Goal: Task Accomplishment & Management: Use online tool/utility

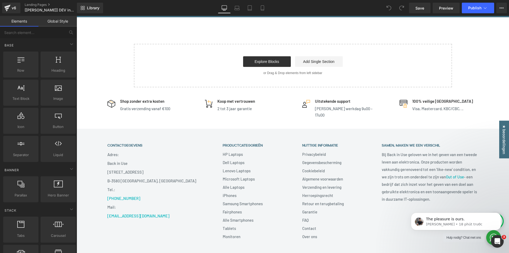
scroll to position [504, 0]
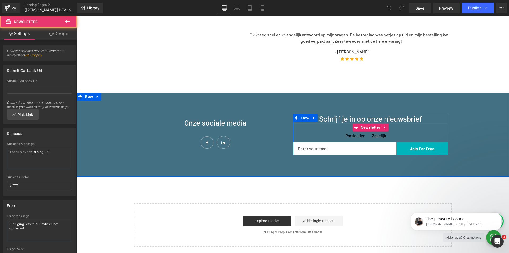
click at [328, 138] on div "Particulier Checkbox Zakelijk Checkbox Row Email Field Join For Free Submit But…" at bounding box center [370, 143] width 155 height 23
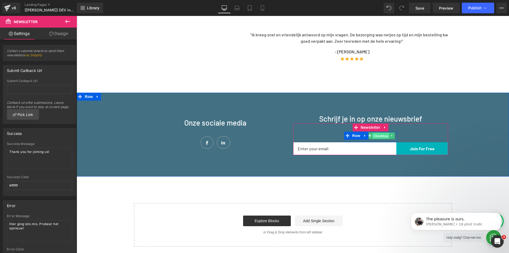
click at [374, 135] on span "Checkbox" at bounding box center [381, 136] width 17 height 6
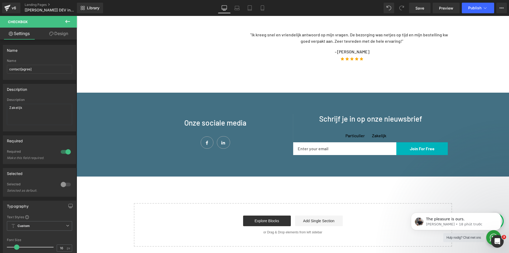
click at [77, 16] on div "71px" at bounding box center [77, 16] width 0 height 0
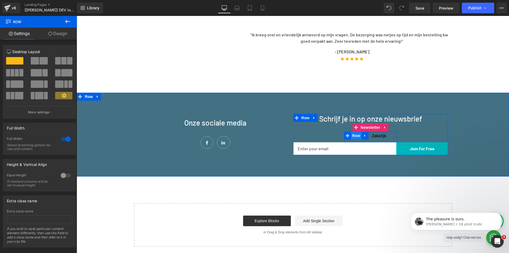
click at [355, 135] on span "Row" at bounding box center [356, 136] width 11 height 8
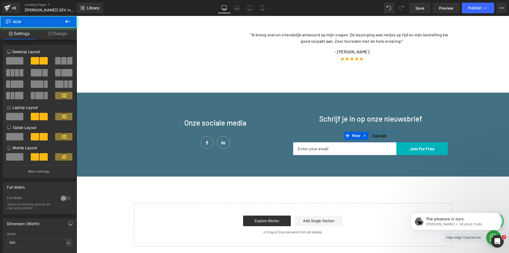
click at [57, 34] on link "Design" at bounding box center [57, 34] width 38 height 12
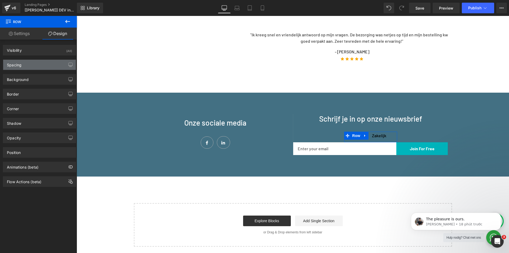
click at [27, 63] on div "Spacing" at bounding box center [39, 65] width 73 height 10
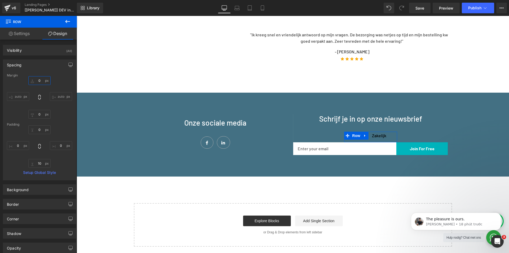
click at [37, 80] on input "0" at bounding box center [39, 80] width 22 height 9
click at [35, 134] on input "0" at bounding box center [39, 129] width 22 height 9
click at [37, 129] on input "0" at bounding box center [39, 129] width 22 height 9
type input "50"
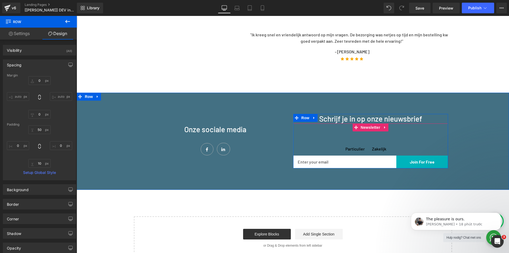
drag, startPoint x: 413, startPoint y: 138, endPoint x: 342, endPoint y: 139, distance: 71.1
click at [414, 137] on div "Particulier Checkbox Zakelijk Checkbox Row 50px Email Field Join For Free Submi…" at bounding box center [370, 150] width 155 height 37
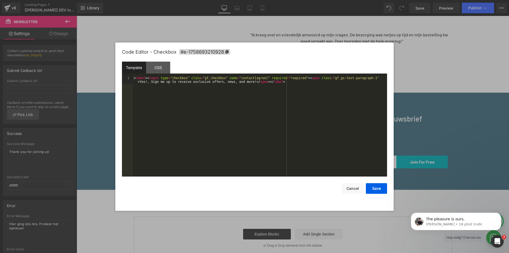
click at [348, 0] on div "Row You are previewing how the will restyle your page. You can not edit Element…" at bounding box center [254, 0] width 509 height 0
click at [159, 63] on div "CSS" at bounding box center [158, 68] width 24 height 12
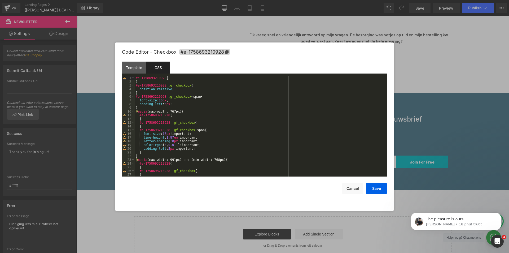
click at [136, 78] on div "#e-1758693210928 { } #e-1758693210928 .gf_checkbox { position : relative ; } #e…" at bounding box center [260, 130] width 250 height 108
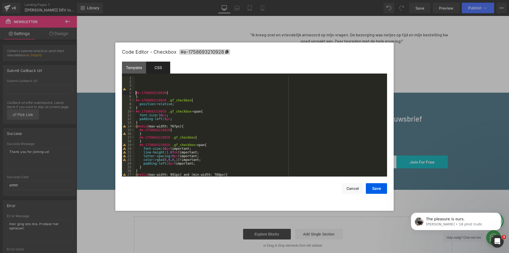
click at [138, 78] on div "#e-1758693210928 { } #e-1758693210928 .gf_checkbox { position : relative ; } #e…" at bounding box center [260, 130] width 250 height 108
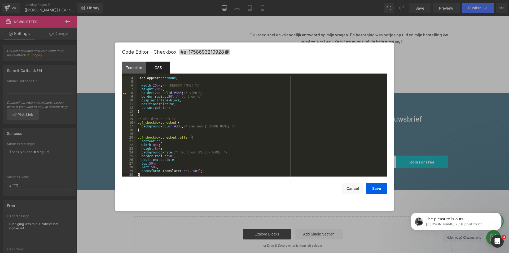
scroll to position [0, 0]
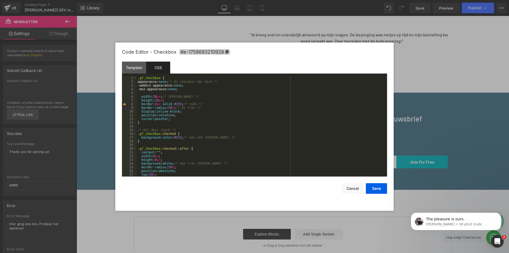
click at [180, 54] on span "#e-1758693210928" at bounding box center [204, 52] width 51 height 6
click at [137, 77] on div ".gf_checkbox { appearance: none ; /* Ẩn checkbox mặc định */ -webkit-appearance…" at bounding box center [261, 130] width 249 height 108
paste textarea
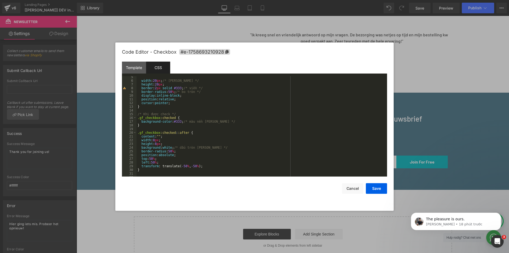
click at [137, 117] on div "width : 20 px ; /* [PERSON_NAME] */ height : 20 px ; border : 2 px solid #333 ;…" at bounding box center [261, 129] width 249 height 108
paste textarea
click at [137, 132] on div "width : 20 px ; /* [PERSON_NAME] */ height : 20 px ; border : 2 px solid #333 ;…" at bounding box center [261, 129] width 249 height 108
paste textarea
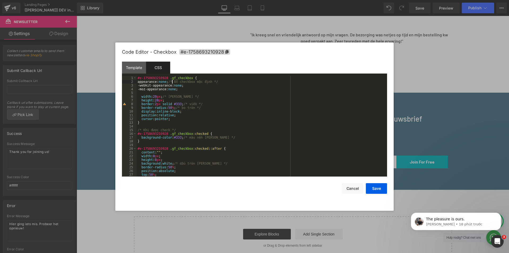
drag, startPoint x: 171, startPoint y: 80, endPoint x: 175, endPoint y: 81, distance: 4.2
click at [172, 80] on div "#e-1758693210928 .gf_checkbox { appearance: none ; /* Ẩn checkbox mặc định */ -…" at bounding box center [261, 130] width 249 height 108
drag, startPoint x: 173, startPoint y: 81, endPoint x: 211, endPoint y: 81, distance: 37.7
click at [211, 81] on div "#e-1758693210928 .gf_checkbox { appearance: none !important; /* Ẩn checkbox mặc…" at bounding box center [261, 130] width 249 height 108
drag, startPoint x: 187, startPoint y: 85, endPoint x: 192, endPoint y: 85, distance: 4.5
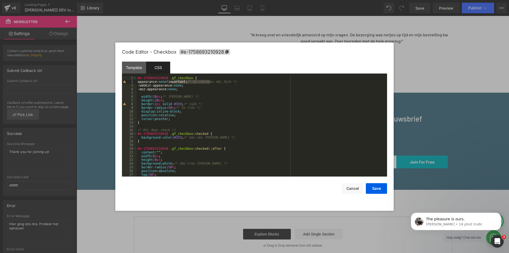
click at [190, 85] on div "#e-1758693210928 .gf_checkbox { appearance: none !important; /* Ẩn checkbox mặc…" at bounding box center [261, 130] width 249 height 108
paste textarea
drag, startPoint x: 181, startPoint y: 88, endPoint x: 191, endPoint y: 88, distance: 10.3
click at [187, 88] on div "#e-1758693210928 .gf_checkbox { appearance: none !important; /* Ẩn checkbox mặc…" at bounding box center [261, 130] width 249 height 108
paste textarea
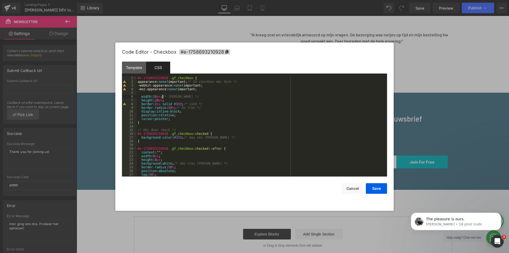
drag, startPoint x: 163, startPoint y: 95, endPoint x: 173, endPoint y: 95, distance: 10.9
click at [173, 95] on div "#e-1758693210928 .gf_checkbox { appearance: none !important; /* Ẩn checkbox mặc…" at bounding box center [261, 130] width 249 height 108
paste textarea
drag, startPoint x: 164, startPoint y: 100, endPoint x: 169, endPoint y: 100, distance: 4.8
click at [169, 100] on div "#e-1758693210928 .gf_checkbox { appearance: none !important; /* Ẩn checkbox mặc…" at bounding box center [261, 130] width 249 height 108
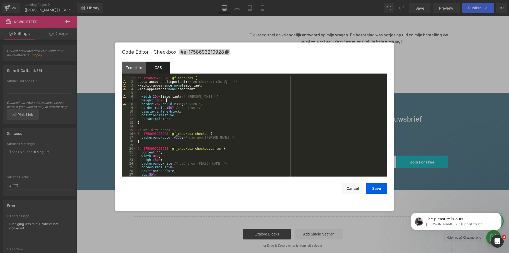
paste textarea
click at [187, 103] on div "#e-1758693210928 .gf_checkbox { appearance: none !important; /* Ẩn checkbox mặc…" at bounding box center [261, 130] width 249 height 108
drag, startPoint x: 176, startPoint y: 107, endPoint x: 182, endPoint y: 107, distance: 5.3
click at [181, 107] on div "#e-1758693210928 .gf_checkbox { appearance: none !important; /* Ẩn checkbox mặc…" at bounding box center [261, 130] width 249 height 108
paste textarea
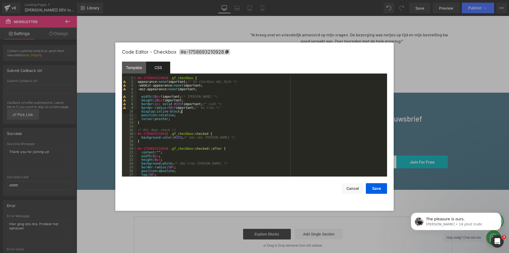
drag, startPoint x: 182, startPoint y: 110, endPoint x: 189, endPoint y: 111, distance: 7.5
click at [189, 111] on div "#e-1758693210928 .gf_checkbox { appearance: none !important; /* Ẩn checkbox mặc…" at bounding box center [261, 130] width 249 height 108
paste textarea
drag, startPoint x: 176, startPoint y: 114, endPoint x: 180, endPoint y: 114, distance: 4.2
click at [178, 114] on div "#e-1758693210928 .gf_checkbox { appearance: none !important; /* Ẩn checkbox mặc…" at bounding box center [261, 130] width 249 height 108
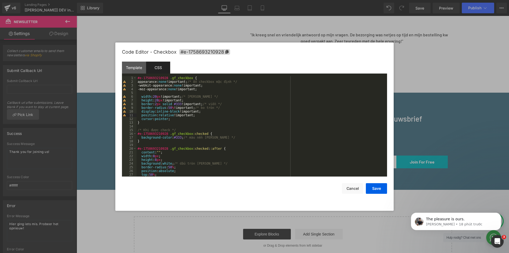
click at [175, 119] on div "#e-1758693210928 .gf_checkbox { appearance: none !important; /* Ẩn checkbox mặc…" at bounding box center [261, 130] width 249 height 108
drag, startPoint x: 171, startPoint y: 119, endPoint x: 177, endPoint y: 119, distance: 6.1
click at [176, 119] on div "#e-1758693210928 .gf_checkbox { appearance: none !important; /* Ẩn checkbox mặc…" at bounding box center [261, 130] width 249 height 108
paste textarea
click at [170, 117] on div "#e-1758693210928 .gf_checkbox { appearance: none !important; /* Ẩn checkbox mặc…" at bounding box center [261, 130] width 249 height 108
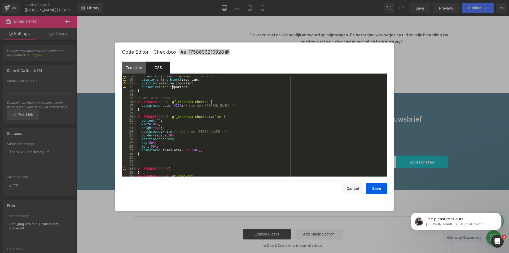
scroll to position [32, 0]
click at [184, 106] on div "border-radius : 50 % !important; /* bo tròn */ display : inline-block !importan…" at bounding box center [261, 128] width 249 height 108
click at [192, 111] on div "border-radius : 50 % !important; /* bo tròn */ display : inline-block !importan…" at bounding box center [261, 128] width 249 height 108
drag, startPoint x: 184, startPoint y: 104, endPoint x: 206, endPoint y: 106, distance: 21.5
click at [206, 106] on div "border-radius : 50 % !important; /* bo tròn */ display : inline-block !importan…" at bounding box center [261, 128] width 249 height 108
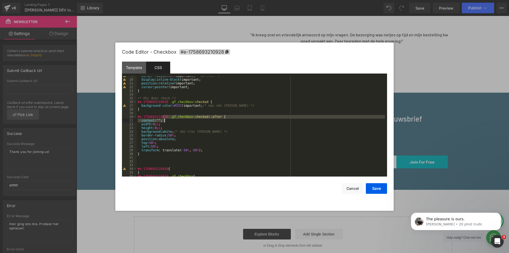
drag, startPoint x: 162, startPoint y: 118, endPoint x: 168, endPoint y: 120, distance: 6.2
click at [167, 119] on div "border-radius : 50 % !important; /* bo tròn */ display : inline-block !importan…" at bounding box center [261, 128] width 249 height 108
click at [164, 120] on div "border-radius : 50 % !important; /* bo tròn */ display : inline-block !importan…" at bounding box center [261, 126] width 249 height 100
click at [162, 120] on div "border-radius : 50 % !important; /* bo tròn */ display : inline-block !importan…" at bounding box center [261, 128] width 249 height 108
drag, startPoint x: 162, startPoint y: 119, endPoint x: 167, endPoint y: 120, distance: 4.6
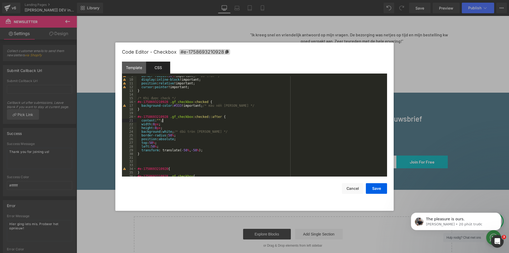
click at [167, 120] on div "border-radius : 50 % !important; /* bo tròn */ display : inline-block !importan…" at bounding box center [261, 128] width 249 height 108
paste textarea
drag, startPoint x: 160, startPoint y: 123, endPoint x: 164, endPoint y: 123, distance: 3.2
click at [163, 123] on div "border-radius : 50 % !important; /* bo tròn */ display : inline-block !importan…" at bounding box center [261, 128] width 249 height 108
paste textarea
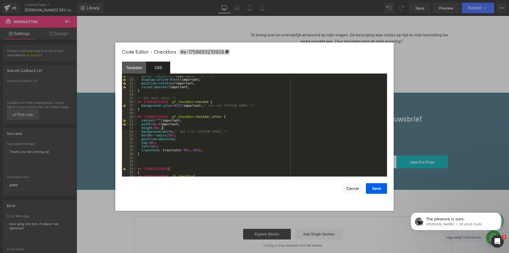
drag, startPoint x: 162, startPoint y: 127, endPoint x: 172, endPoint y: 128, distance: 9.8
click at [171, 128] on div "border-radius : 50 % !important; /* bo tròn */ display : inline-block !importan…" at bounding box center [261, 128] width 249 height 108
paste textarea
drag, startPoint x: 173, startPoint y: 131, endPoint x: 176, endPoint y: 131, distance: 2.9
click at [176, 131] on div "border-radius : 50 % !important; /* bo tròn */ display : inline-block !importan…" at bounding box center [261, 128] width 249 height 108
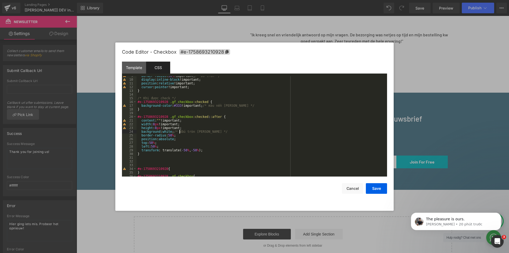
click at [179, 131] on div "border-radius : 50 % !important; /* bo tròn */ display : inline-block !importan…" at bounding box center [261, 128] width 249 height 108
drag, startPoint x: 173, startPoint y: 131, endPoint x: 178, endPoint y: 131, distance: 4.8
click at [178, 131] on div "border-radius : 50 % !important; /* bo tròn */ display : inline-block !importan…" at bounding box center [261, 128] width 249 height 108
paste textarea
drag, startPoint x: 176, startPoint y: 134, endPoint x: 181, endPoint y: 134, distance: 5.3
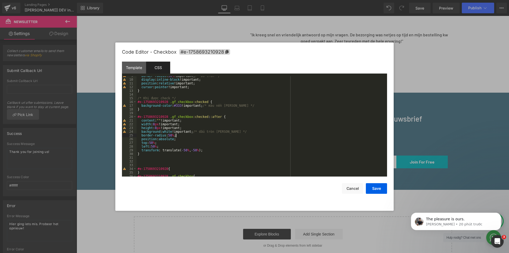
click at [181, 134] on div "border-radius : 50 % !important; /* bo tròn */ display : inline-block !importan…" at bounding box center [261, 128] width 249 height 108
paste textarea
drag, startPoint x: 177, startPoint y: 138, endPoint x: 180, endPoint y: 138, distance: 3.2
click at [180, 138] on div "border-radius : 50 % !important; /* bo tròn */ display : inline-block !importan…" at bounding box center [261, 128] width 249 height 108
paste textarea
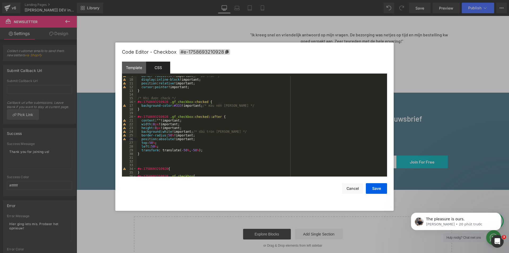
click at [159, 141] on div "border-radius : 50 % !important; /* bo tròn */ display : inline-block !importan…" at bounding box center [261, 128] width 249 height 108
paste textarea
drag, startPoint x: 158, startPoint y: 146, endPoint x: 164, endPoint y: 146, distance: 5.3
click at [163, 146] on div "border-radius : 50 % !important; /* bo tròn */ display : inline-block !importan…" at bounding box center [261, 128] width 249 height 108
paste textarea
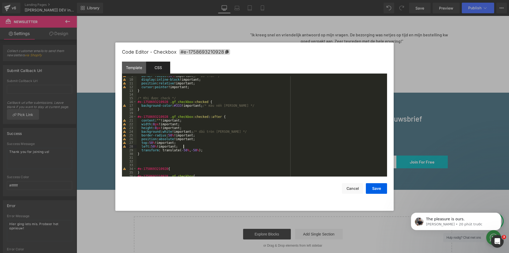
drag, startPoint x: 202, startPoint y: 149, endPoint x: 212, endPoint y: 149, distance: 9.8
click at [209, 149] on div "border-radius : 50 % !important; /* bo tròn */ display : inline-block !importan…" at bounding box center [261, 128] width 249 height 108
click at [375, 189] on button "Save" at bounding box center [376, 188] width 21 height 11
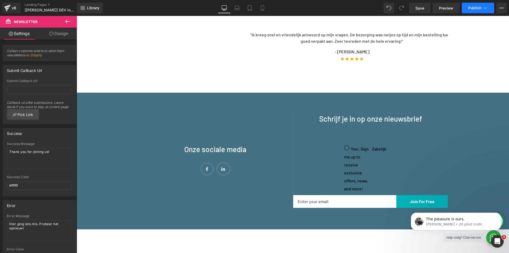
click at [471, 9] on span "Publish" at bounding box center [474, 8] width 13 height 4
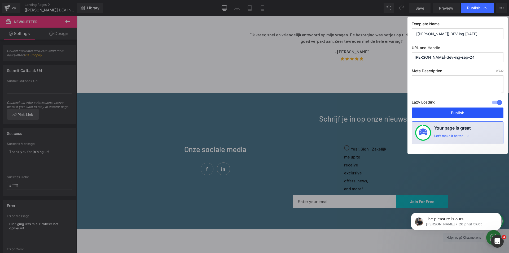
click at [463, 112] on button "Publish" at bounding box center [458, 112] width 92 height 11
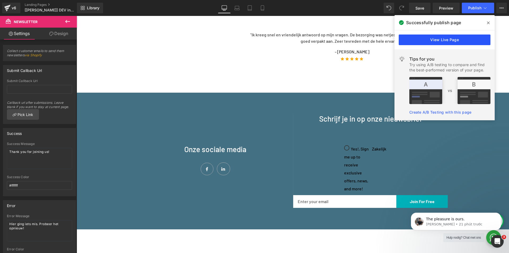
click at [446, 38] on link "View Live Page" at bounding box center [445, 39] width 92 height 11
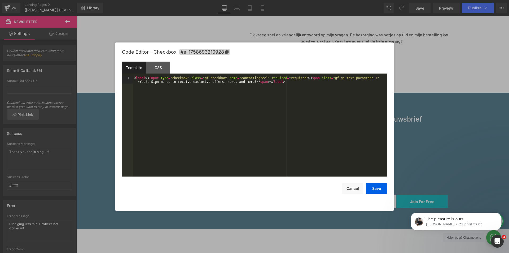
click at [347, 0] on div "Row You are previewing how the will restyle your page. You can not edit Element…" at bounding box center [254, 0] width 509 height 0
click at [354, 188] on button "Cancel" at bounding box center [352, 188] width 21 height 11
click at [350, 0] on div "Row You are previewing how the will restyle your page. You can not edit Element…" at bounding box center [254, 0] width 509 height 0
click at [151, 65] on div "CSS" at bounding box center [158, 68] width 24 height 12
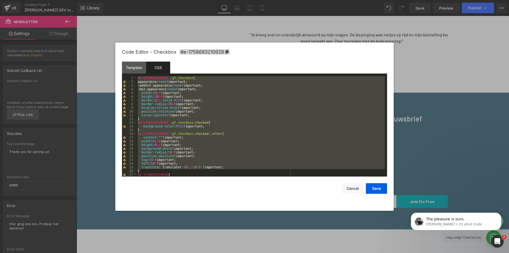
drag, startPoint x: 141, startPoint y: 138, endPoint x: 121, endPoint y: 58, distance: 82.4
click at [121, 58] on div "Code Editor - Checkbox #e-1758693210928 Template CSS 1 < label > < input type =…" at bounding box center [254, 126] width 279 height 168
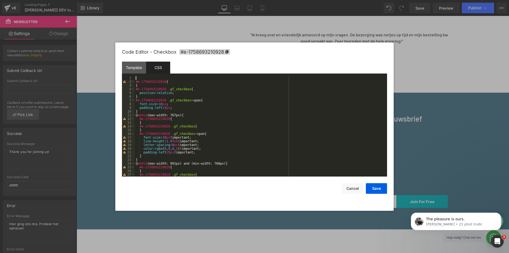
click at [135, 81] on div "#e-1758693210928 { } #e-1758693210928 .gf_checkbox { position : relative ; } #e…" at bounding box center [260, 130] width 250 height 108
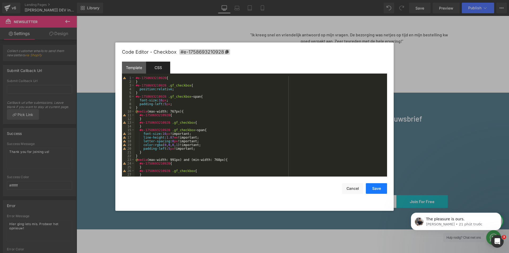
click at [377, 187] on button "Save" at bounding box center [376, 188] width 21 height 11
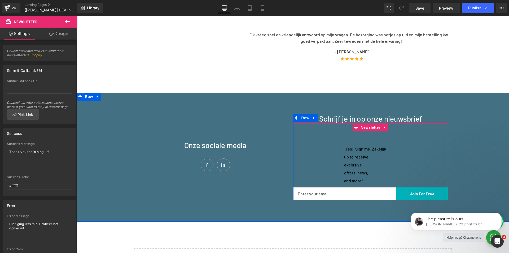
click at [318, 171] on div "Yes!, Sign me up to receive exclusive offers, news, and more! Checkbox Zakelijk…" at bounding box center [370, 166] width 155 height 68
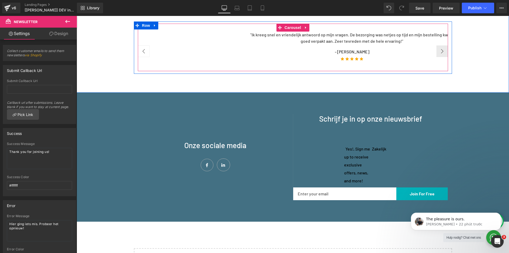
click at [138, 54] on button "‹" at bounding box center [144, 51] width 12 height 12
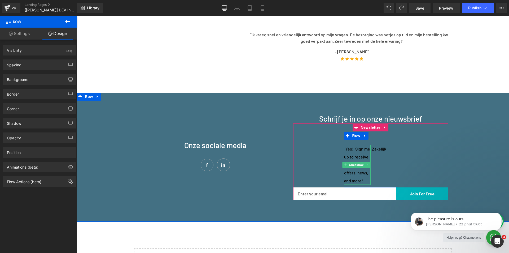
click at [356, 161] on div "Yes!, Sign me up to receive exclusive offers, news, and more!" at bounding box center [357, 165] width 27 height 40
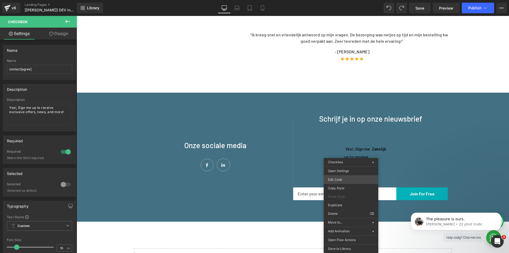
click at [345, 0] on div "Row You are previewing how the will restyle your page. You can not edit Element…" at bounding box center [254, 0] width 509 height 0
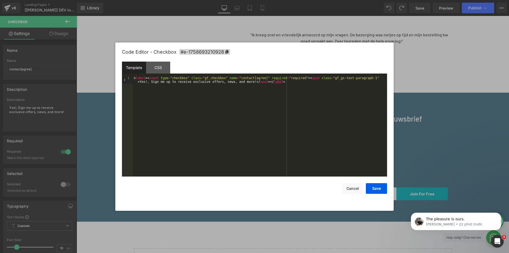
drag, startPoint x: 193, startPoint y: 83, endPoint x: 212, endPoint y: 92, distance: 20.4
click at [194, 83] on div "< label > < input type = "checkbox" class = "gf_checkbox" name = "contact[agree…" at bounding box center [260, 133] width 254 height 115
click at [354, 190] on button "Cancel" at bounding box center [352, 188] width 21 height 11
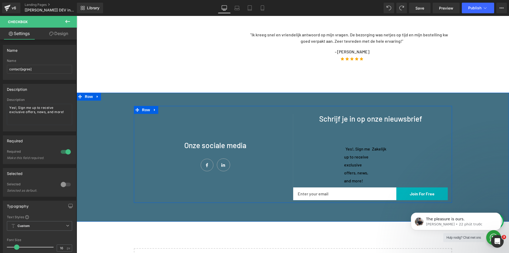
click at [168, 118] on div "Onze sociale media Text Block Icon Icon Icon List Hoz Separator" at bounding box center [215, 157] width 155 height 86
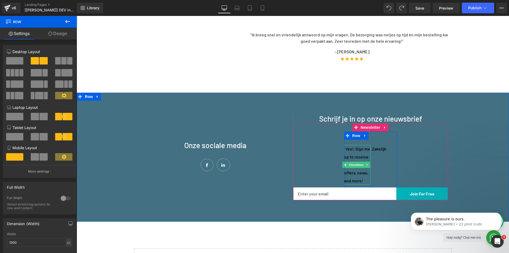
click at [353, 176] on div "Yes!, Sign me up to receive exclusive offers, news, and more!" at bounding box center [357, 165] width 27 height 40
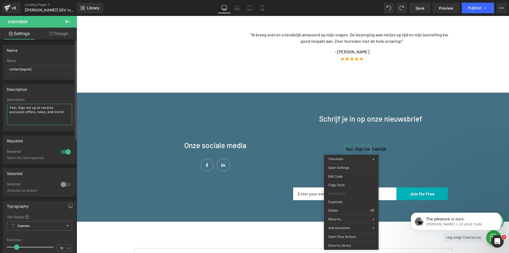
click at [34, 109] on textarea "Yes!, Sign me up to receive exclusive offers, news, and more!" at bounding box center [39, 114] width 65 height 21
paste textarea "Particulier"
type textarea "Particulier"
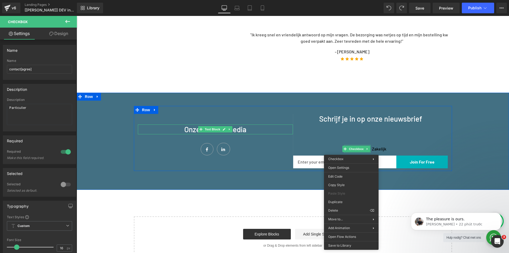
click at [160, 125] on div at bounding box center [215, 124] width 155 height 1
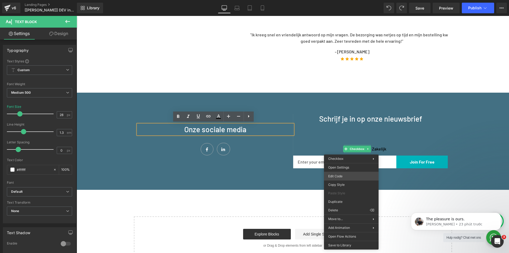
click at [340, 0] on div "Row You are previewing how the will restyle your page. You can not edit Element…" at bounding box center [254, 0] width 509 height 0
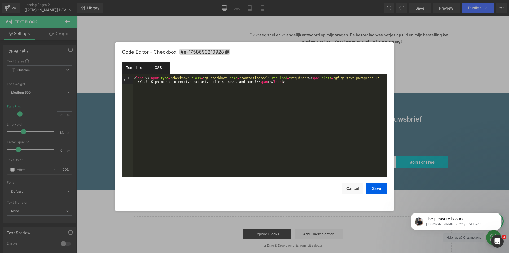
click at [153, 64] on div "CSS" at bounding box center [158, 68] width 24 height 12
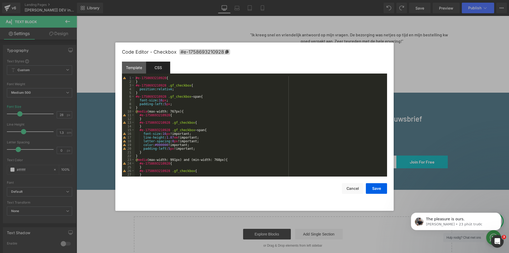
click at [135, 76] on div "#e-1758693210928 { } #e-1758693210928 .gf_checkbox { position : relative ; } #e…" at bounding box center [260, 130] width 250 height 108
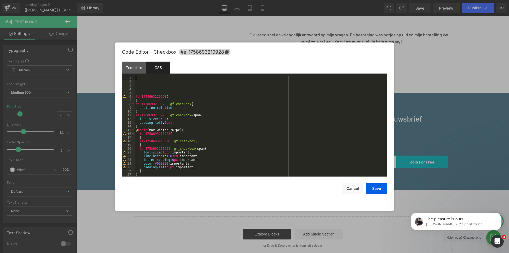
click at [143, 80] on div "#e-1758693210928 { } #e-1758693210928 .gf_checkbox { position : relative ; } #e…" at bounding box center [260, 130] width 250 height 108
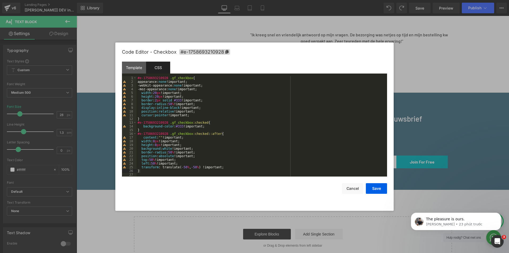
click at [267, 125] on div "#e-1758693210928 .gf_checkbox { appearance: none !important; -webkit-appearance…" at bounding box center [261, 130] width 249 height 108
click at [344, 186] on button "Cancel" at bounding box center [352, 188] width 21 height 11
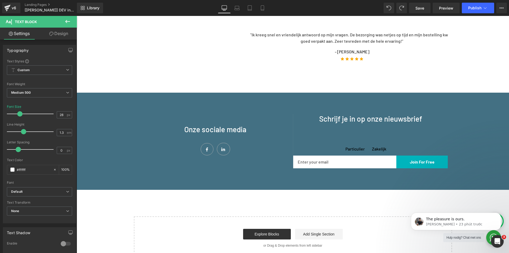
click at [65, 24] on icon at bounding box center [67, 21] width 6 height 6
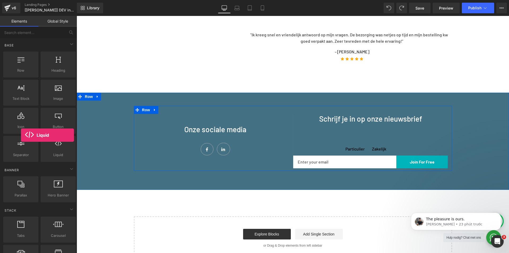
drag, startPoint x: 68, startPoint y: 148, endPoint x: 24, endPoint y: 135, distance: 45.3
click at [20, 134] on div "Row rows, columns, layouts, div Heading headings, titles, h1,h2,h3,h4,h5,h6 Tex…" at bounding box center [39, 106] width 75 height 112
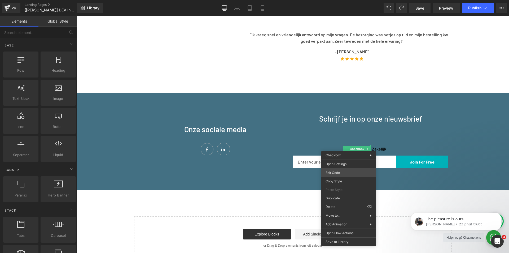
click at [341, 0] on div "Liquid You are previewing how the will restyle your page. You can not edit Elem…" at bounding box center [254, 0] width 509 height 0
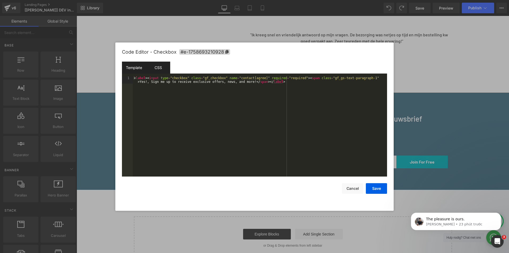
click at [165, 65] on div "CSS" at bounding box center [158, 68] width 24 height 12
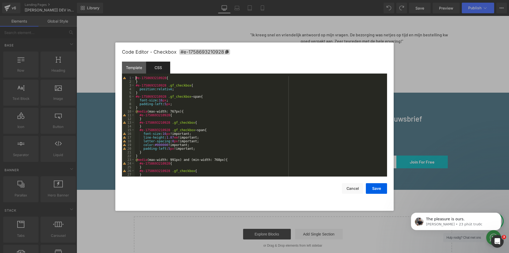
click at [136, 77] on div "#e-1758693210928 { } #e-1758693210928 .gf_checkbox { position : relative ; } #e…" at bounding box center [260, 130] width 250 height 108
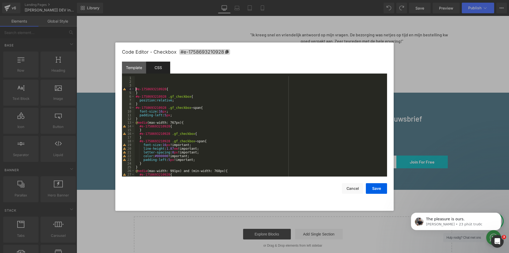
click at [144, 78] on div "#e-1758693210928 { } #e-1758693210928 .gf_checkbox { position : relative ; } #e…" at bounding box center [260, 130] width 250 height 108
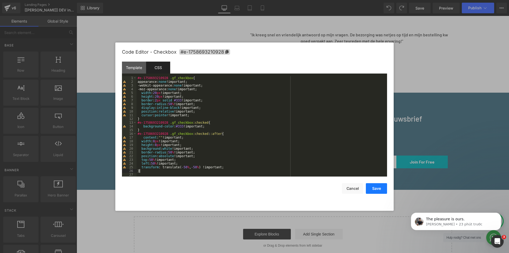
click at [377, 189] on button "Save" at bounding box center [376, 188] width 21 height 11
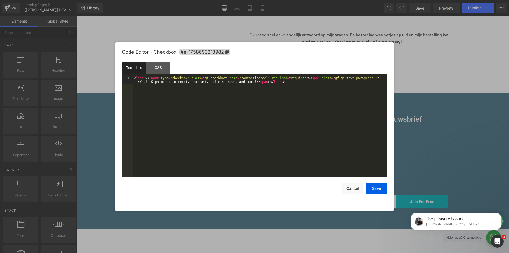
click at [369, 0] on div "Liquid You are previewing how the will restyle your page. You can not edit Elem…" at bounding box center [254, 0] width 509 height 0
click at [159, 65] on div "CSS" at bounding box center [158, 68] width 24 height 12
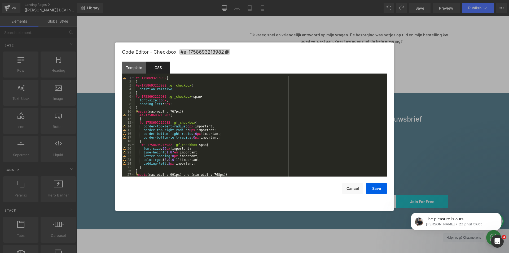
click at [135, 77] on div "#e-1758693213982 { } #e-1758693213982 .gf_checkbox { position : relative ; } #e…" at bounding box center [260, 130] width 250 height 108
click at [350, 188] on button "Cancel" at bounding box center [352, 188] width 21 height 11
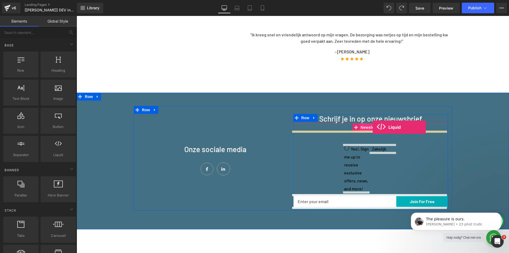
drag, startPoint x: 134, startPoint y: 164, endPoint x: 373, endPoint y: 127, distance: 241.9
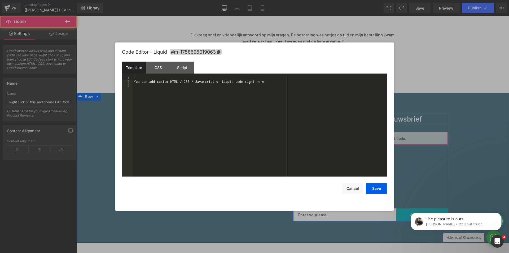
click at [377, 134] on div "Liquid" at bounding box center [370, 138] width 155 height 13
click at [287, 79] on div "You can add custom HTML / CSS / Javascript or Liquid code right here." at bounding box center [260, 130] width 254 height 108
click at [280, 81] on div "You can add custom HTML / CSS / Javascript or Liquid code right here." at bounding box center [260, 130] width 254 height 108
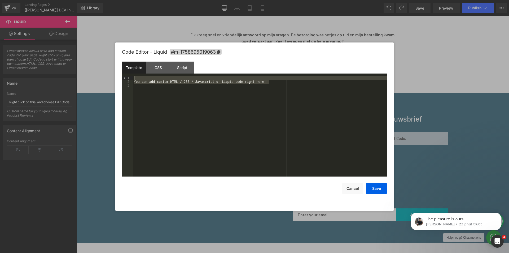
drag, startPoint x: 281, startPoint y: 82, endPoint x: 71, endPoint y: 73, distance: 210.0
click at [71, 73] on body "Liquid You are previewing how the will restyle your page. You can not edit Elem…" at bounding box center [254, 126] width 509 height 253
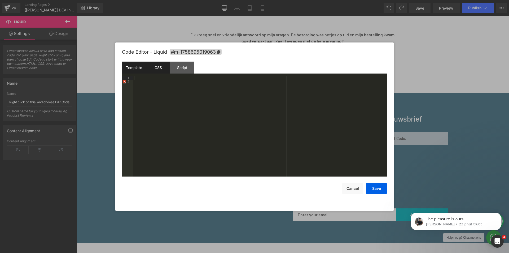
click at [157, 68] on div "CSS" at bounding box center [158, 68] width 24 height 12
click at [144, 82] on div "#m-1758695019063 { }" at bounding box center [260, 130] width 254 height 108
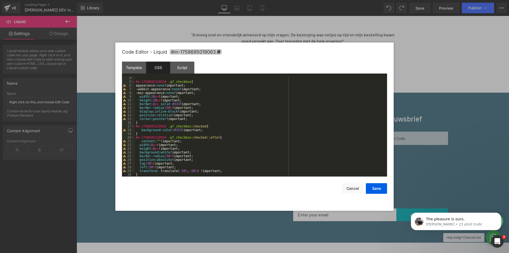
click at [220, 53] on icon at bounding box center [218, 52] width 3 height 4
click at [165, 81] on div "#e-1758693210928 .gf_checkbox { appearance: none !important; -webkit-appearance…" at bounding box center [260, 130] width 250 height 108
click at [175, 83] on div "#e-1758693210928 .gf_checkbox { appearance: none !important; -webkit-appearance…" at bounding box center [260, 130] width 250 height 108
drag, startPoint x: 167, startPoint y: 81, endPoint x: 85, endPoint y: 80, distance: 82.2
click at [85, 80] on body "Liquid You are previewing how the will restyle your page. You can not edit Elem…" at bounding box center [254, 126] width 509 height 253
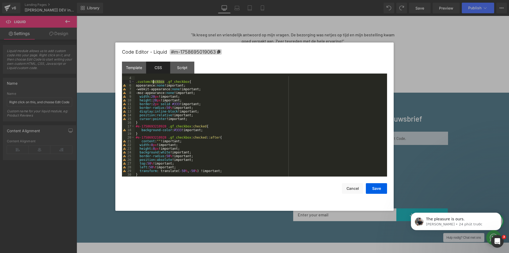
drag, startPoint x: 164, startPoint y: 82, endPoint x: 113, endPoint y: 82, distance: 50.9
click at [113, 82] on body "Liquid You are previewing how the will restyle your page. You can not edit Elem…" at bounding box center [254, 126] width 509 height 253
drag, startPoint x: 166, startPoint y: 126, endPoint x: 129, endPoint y: 127, distance: 37.7
click at [124, 125] on pre "4 5 6 7 8 9 10 11 12 13 14 15 16 17 18 19 20 21 22 23 24 25 26 27 28 29 30 31 .…" at bounding box center [254, 126] width 265 height 100
drag, startPoint x: 167, startPoint y: 136, endPoint x: 120, endPoint y: 136, distance: 47.5
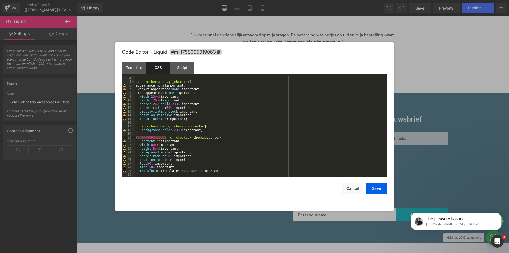
click at [120, 136] on div "Code Editor - Liquid #m-1758695019063 Template CSS Script Data 1 2 XXXXXXXXXXXX…" at bounding box center [254, 126] width 279 height 168
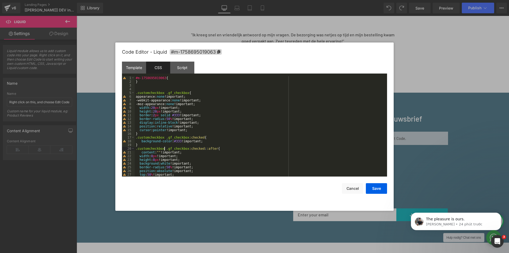
scroll to position [0, 0]
click at [165, 92] on div "#m-1758695019063 { } .customcheckbox .gf_checkbox { appearance: none !important…" at bounding box center [260, 130] width 250 height 108
drag, startPoint x: 161, startPoint y: 92, endPoint x: 138, endPoint y: 92, distance: 22.5
click at [138, 92] on div "#m-1758695019063 { } .customcheckbox .gf_checkbox { appearance: none !important…" at bounding box center [260, 130] width 250 height 108
click at [378, 189] on button "Save" at bounding box center [376, 188] width 21 height 11
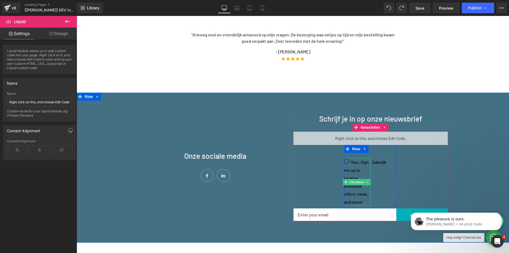
click at [352, 165] on div "Yes!, Sign me up to receive exclusive offers, news, and more!" at bounding box center [357, 182] width 27 height 48
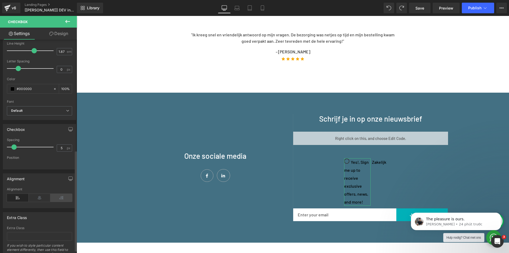
scroll to position [240, 0]
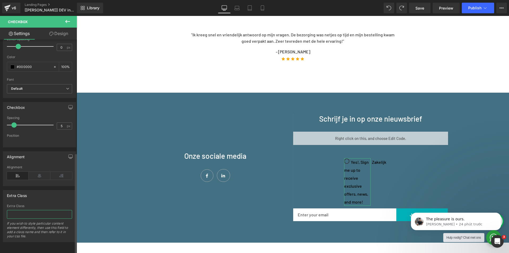
click at [22, 210] on input "text" at bounding box center [39, 214] width 65 height 9
paste input "customcheckbox"
type input "customcheckbox"
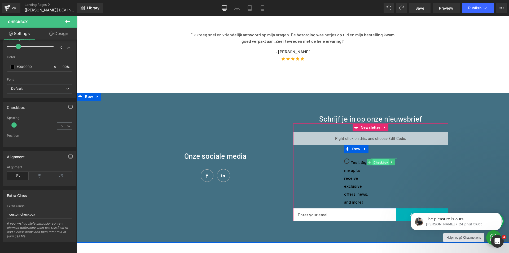
click at [381, 162] on span "Checkbox" at bounding box center [381, 162] width 17 height 6
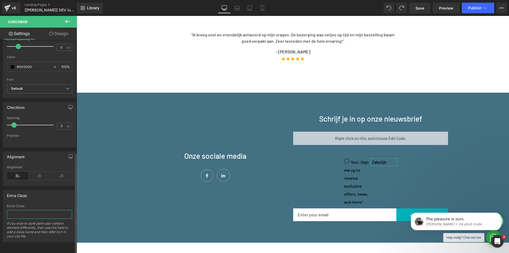
click at [30, 213] on input "text" at bounding box center [39, 214] width 65 height 9
paste input "customcheckbox"
type input "customcheckbox"
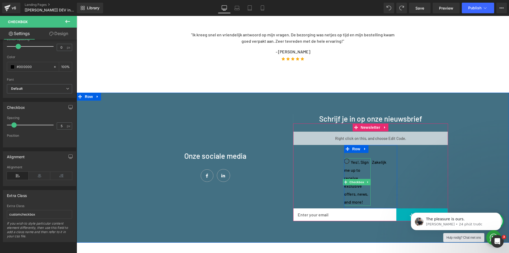
click at [351, 173] on div "Yes!, Sign me up to receive exclusive offers, news, and more!" at bounding box center [357, 182] width 27 height 48
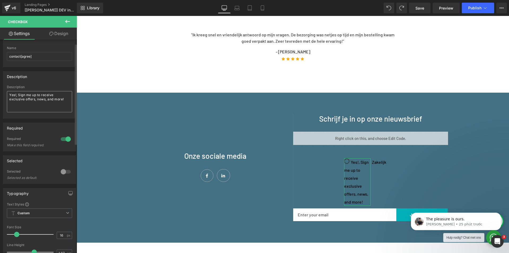
scroll to position [0, 0]
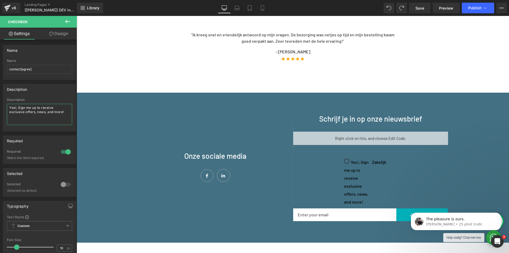
drag, startPoint x: 66, startPoint y: 114, endPoint x: -17, endPoint y: 103, distance: 83.4
click at [0, 103] on html "Checkbox You are previewing how the will restyle your page. You can not edit El…" at bounding box center [254, 126] width 509 height 253
paste textarea "Particulier"
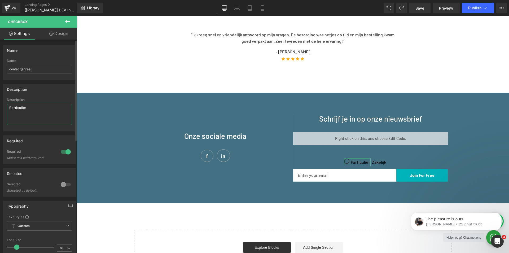
type textarea "Particulier"
click at [55, 98] on div "Description" at bounding box center [39, 100] width 65 height 4
click at [421, 7] on span "Save" at bounding box center [420, 8] width 9 height 6
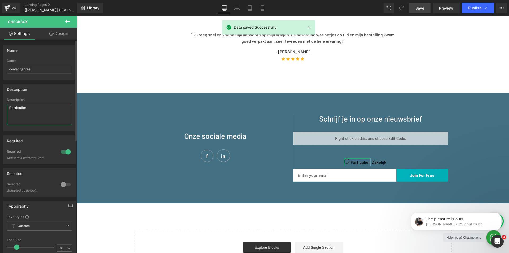
click at [42, 112] on textarea "Particulier" at bounding box center [39, 114] width 65 height 21
click at [8, 106] on textarea "Particulier" at bounding box center [39, 114] width 65 height 21
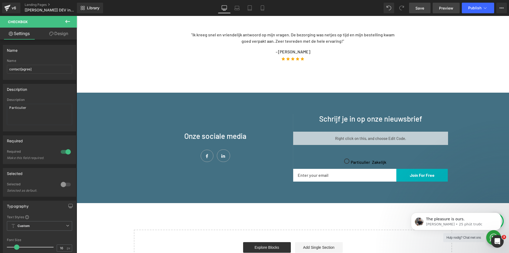
click at [440, 9] on span "Preview" at bounding box center [446, 8] width 14 height 6
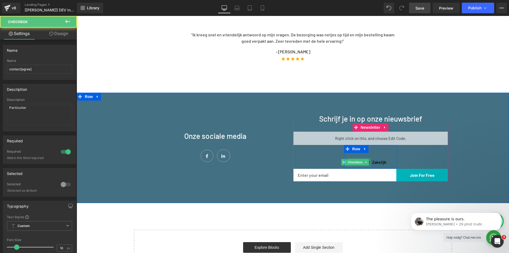
click at [359, 159] on div "Particulier" at bounding box center [357, 162] width 27 height 8
click at [380, 159] on span "Checkbox" at bounding box center [381, 162] width 17 height 6
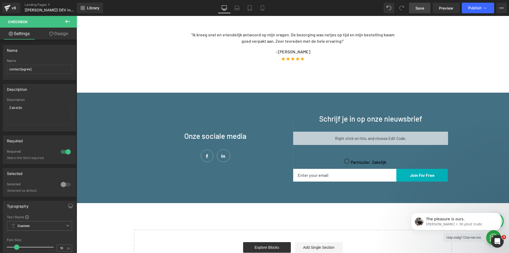
click at [65, 21] on icon at bounding box center [67, 21] width 6 height 6
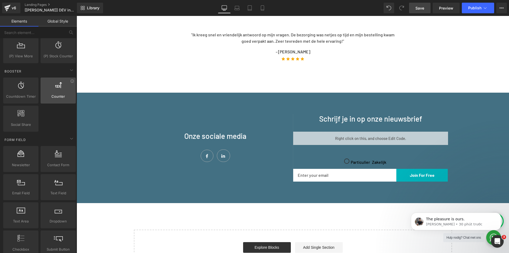
scroll to position [743, 0]
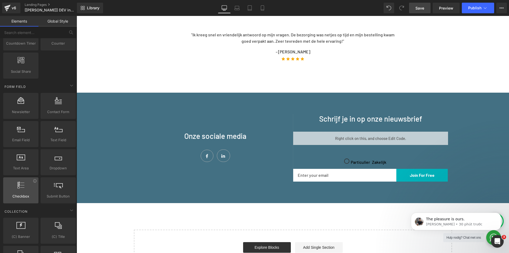
click at [24, 184] on div at bounding box center [21, 187] width 32 height 12
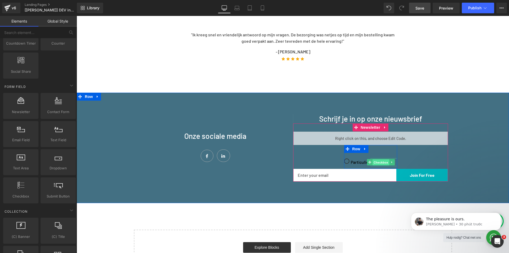
click at [382, 161] on span "Checkbox" at bounding box center [381, 162] width 17 height 6
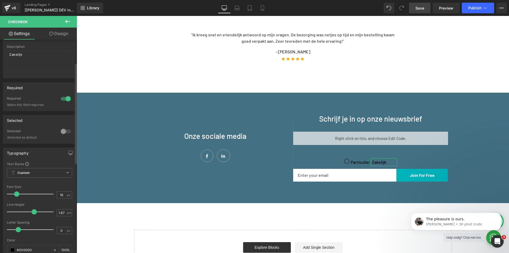
scroll to position [0, 0]
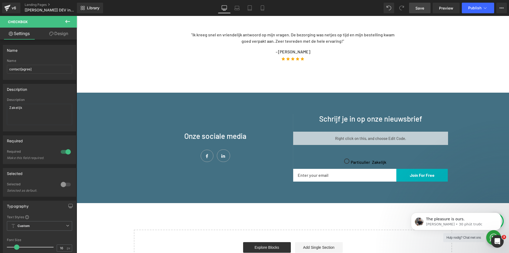
click at [66, 20] on icon at bounding box center [67, 21] width 5 height 3
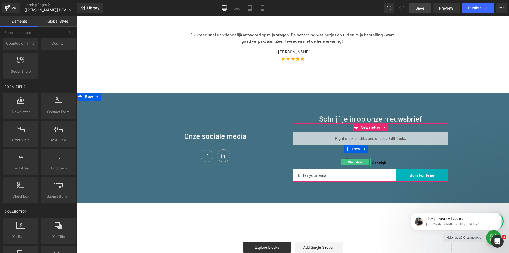
click at [351, 165] on span "Checkbox" at bounding box center [355, 162] width 17 height 6
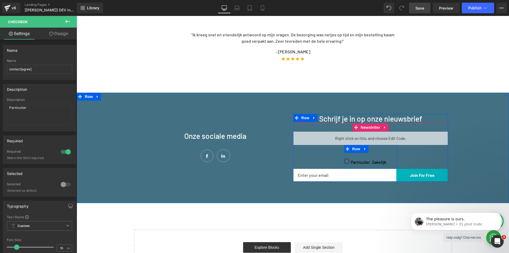
click at [380, 169] on div "Particulier Checkbox Zakelijk Checkbox Row 50px" at bounding box center [370, 157] width 53 height 24
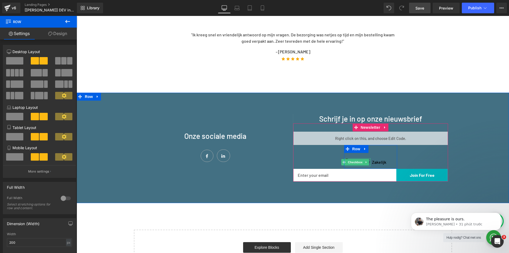
drag, startPoint x: 355, startPoint y: 163, endPoint x: 355, endPoint y: 174, distance: 10.3
click at [355, 163] on span "Checkbox" at bounding box center [355, 162] width 17 height 6
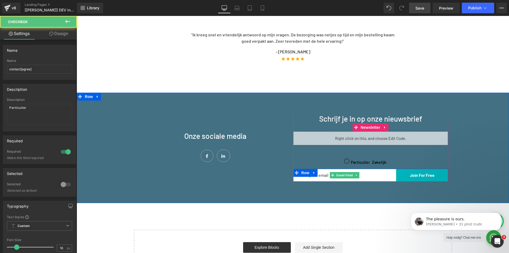
click at [383, 181] on input "email" at bounding box center [344, 175] width 103 height 13
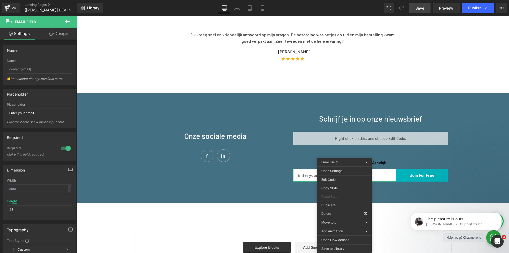
drag, startPoint x: 472, startPoint y: 204, endPoint x: 396, endPoint y: 188, distance: 78.0
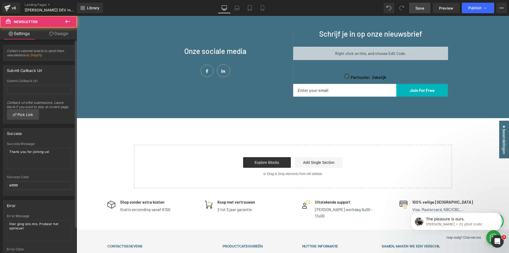
scroll to position [589, 0]
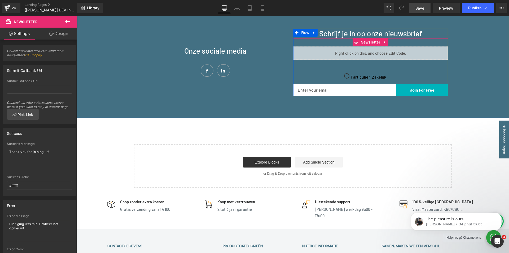
click at [413, 75] on div "Liquid Particulier Checkbox Zakelijk Checkbox Row 50px Email Field Join For Fre…" at bounding box center [370, 71] width 155 height 50
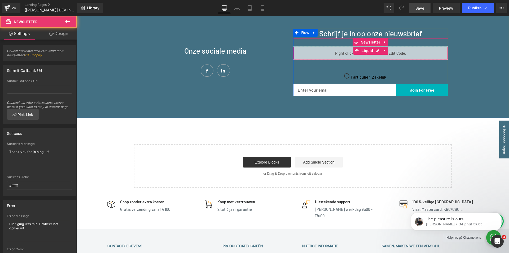
click at [378, 51] on div "Liquid" at bounding box center [370, 52] width 155 height 13
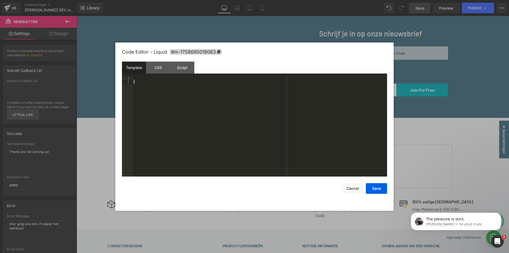
drag, startPoint x: 179, startPoint y: 114, endPoint x: 163, endPoint y: 98, distance: 21.8
click at [175, 110] on div at bounding box center [260, 130] width 254 height 108
click at [380, 186] on button "Save" at bounding box center [376, 188] width 21 height 11
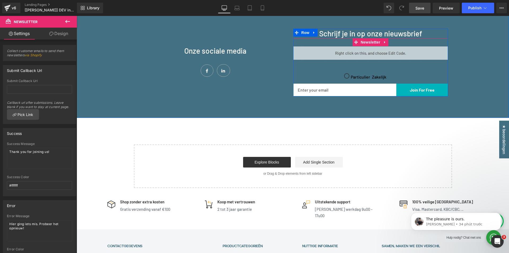
click at [77, 16] on div at bounding box center [77, 16] width 0 height 0
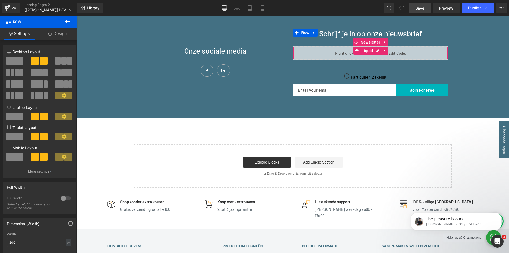
click at [377, 49] on div "Liquid" at bounding box center [370, 52] width 155 height 13
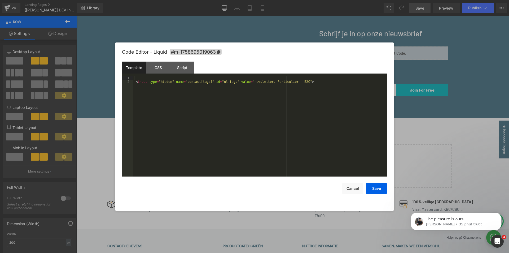
click at [317, 85] on div "< input type = "hidden" name = "contact[tags]" id = "nl-tags" value = "newslett…" at bounding box center [260, 130] width 254 height 108
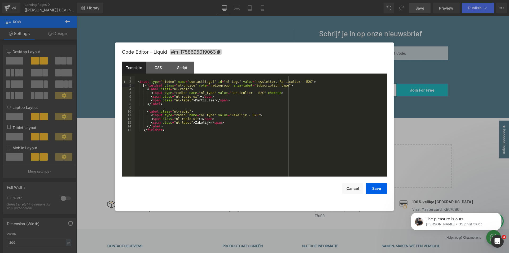
click at [144, 86] on div "< input type = "hidden" name = "contact[tags]" id = "nl-tags" value = "newslett…" at bounding box center [261, 130] width 253 height 108
click at [170, 86] on div "< input type = "hidden" name = "contact[tags]" id = "nl-tags" value = "newslett…" at bounding box center [261, 130] width 253 height 108
click at [184, 88] on div "< input type = "hidden" name = "contact[tags]" id = "nl-tags" value = "newslett…" at bounding box center [261, 130] width 253 height 108
click at [210, 85] on div "< input type = "hidden" name = "contact[tags]" id = "nl-tags" value = "newslett…" at bounding box center [261, 130] width 253 height 108
click at [248, 86] on div "< input type = "hidden" name = "contact[tags]" id = "nl-tags" value = "newslett…" at bounding box center [261, 130] width 253 height 108
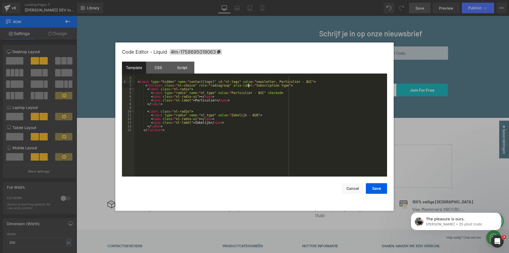
click at [262, 87] on div "< input type = "hidden" name = "contact[tags]" id = "nl-tags" value = "newslett…" at bounding box center [261, 130] width 253 height 108
click at [243, 90] on div "< input type = "hidden" name = "contact[tags]" id = "nl-tags" value = "newslett…" at bounding box center [261, 130] width 253 height 108
click at [238, 94] on div "< input type = "hidden" name = "contact[tags]" id = "nl-tags" value = "newslett…" at bounding box center [261, 130] width 253 height 108
click at [237, 114] on div "< input type = "hidden" name = "contact[tags]" id = "nl-tags" value = "newslett…" at bounding box center [261, 130] width 253 height 108
click at [214, 115] on div "< input type = "hidden" name = "contact[tags]" id = "nl-tags" value = "newslett…" at bounding box center [261, 130] width 253 height 108
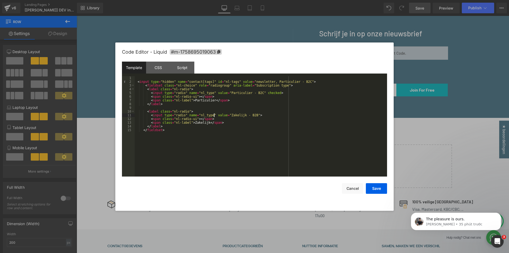
click at [180, 115] on div "< input type = "hidden" name = "contact[tags]" id = "nl-tags" value = "newslett…" at bounding box center [261, 130] width 253 height 108
click at [169, 116] on div "< input type = "hidden" name = "contact[tags]" id = "nl-tags" value = "newslett…" at bounding box center [261, 130] width 253 height 108
click at [180, 124] on div "< input type = "hidden" name = "contact[tags]" id = "nl-tags" value = "newslett…" at bounding box center [261, 130] width 253 height 108
click at [165, 125] on div "< input type = "hidden" name = "contact[tags]" id = "nl-tags" value = "newslett…" at bounding box center [261, 130] width 253 height 108
click at [144, 127] on div "< input type = "hidden" name = "contact[tags]" id = "nl-tags" value = "newslett…" at bounding box center [261, 130] width 253 height 108
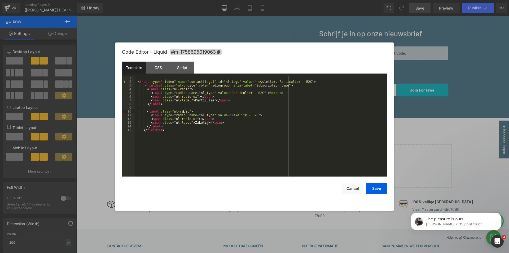
click at [184, 110] on div "< input type = "hidden" name = "contact[tags]" id = "nl-tags" value = "newslett…" at bounding box center [261, 130] width 253 height 108
click at [232, 97] on div "< input type = "hidden" name = "contact[tags]" id = "nl-tags" value = "newslett…" at bounding box center [261, 130] width 253 height 108
click at [375, 187] on button "Save" at bounding box center [376, 188] width 21 height 11
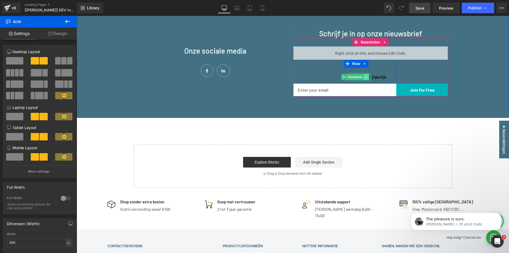
click at [364, 79] on link at bounding box center [367, 77] width 6 height 6
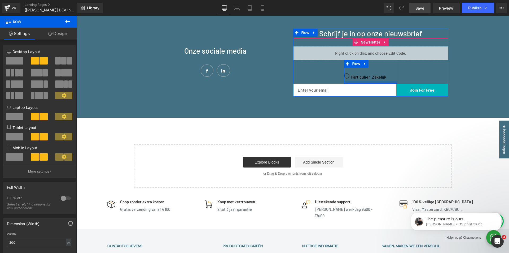
click at [373, 84] on div at bounding box center [370, 82] width 53 height 3
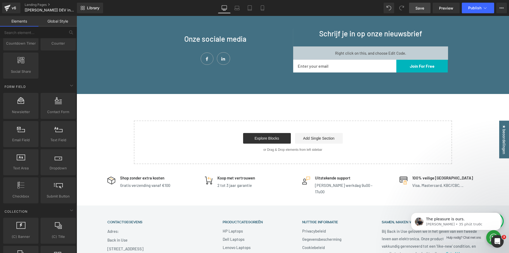
click at [418, 8] on span "Save" at bounding box center [420, 8] width 9 height 6
click at [471, 11] on button "Publish" at bounding box center [478, 8] width 32 height 11
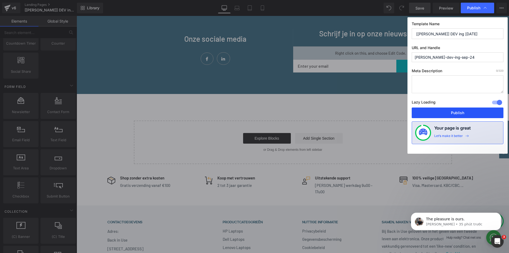
click at [466, 111] on button "Publish" at bounding box center [458, 112] width 92 height 11
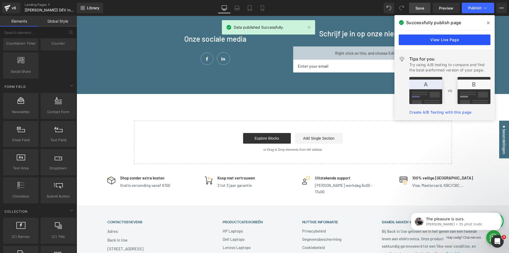
click at [445, 38] on link "View Live Page" at bounding box center [445, 39] width 92 height 11
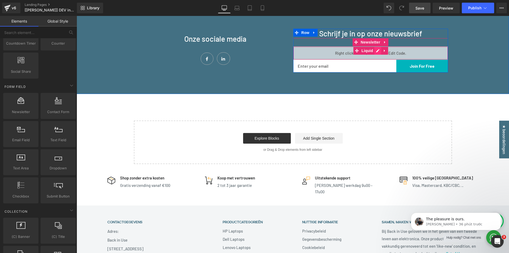
click at [376, 50] on div "Liquid" at bounding box center [370, 52] width 155 height 13
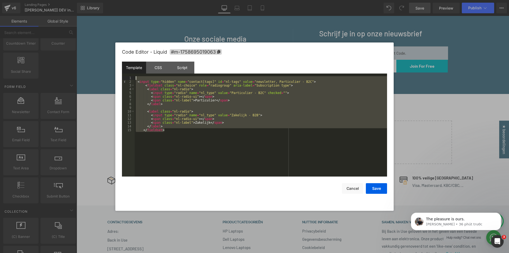
drag, startPoint x: 176, startPoint y: 133, endPoint x: 50, endPoint y: 76, distance: 138.3
click at [50, 76] on body "Checkbox You are previewing how the will restyle your page. You can not edit El…" at bounding box center [254, 126] width 509 height 253
click at [157, 67] on div "CSS" at bounding box center [158, 68] width 24 height 12
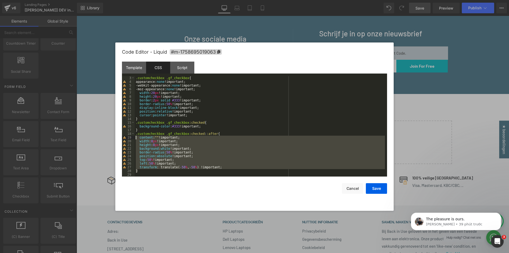
scroll to position [0, 0]
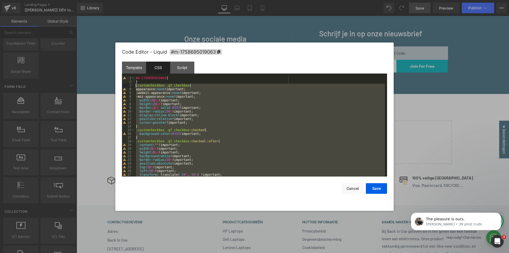
drag, startPoint x: 138, startPoint y: 170, endPoint x: 109, endPoint y: 84, distance: 90.8
click at [109, 84] on body "Checkbox You are previewing how the will restyle your page. You can not edit El…" at bounding box center [254, 126] width 509 height 253
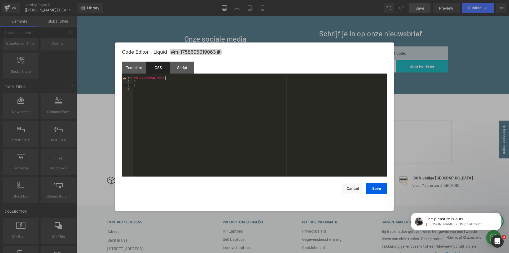
scroll to position [45, 0]
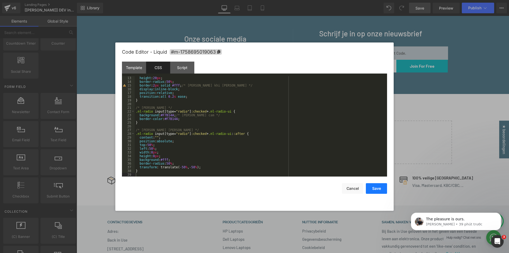
click at [377, 186] on button "Save" at bounding box center [376, 188] width 21 height 11
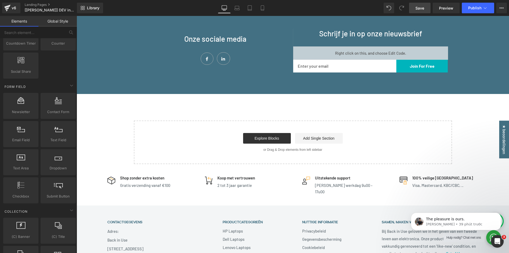
click at [417, 8] on span "Save" at bounding box center [420, 8] width 9 height 6
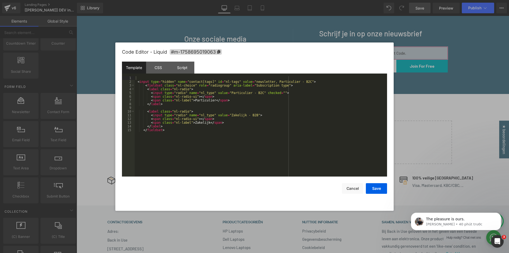
click at [338, 0] on div "Checkbox You are previewing how the will restyle your page. You can not edit El…" at bounding box center [254, 0] width 509 height 0
click at [171, 139] on div "< input type = "hidden" name = "contact[tags]" id = "nl-tags" value = "newslett…" at bounding box center [261, 130] width 253 height 108
click at [154, 69] on div "CSS" at bounding box center [158, 68] width 24 height 12
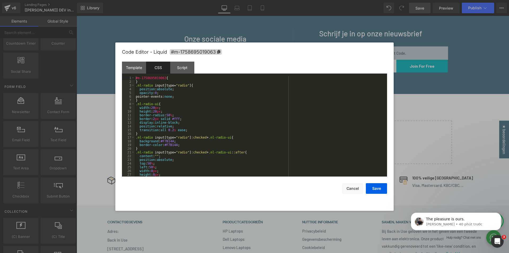
scroll to position [19, 0]
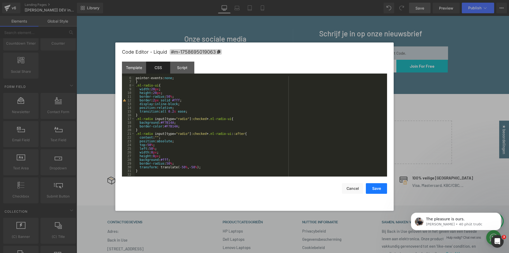
click at [377, 190] on button "Save" at bounding box center [376, 188] width 21 height 11
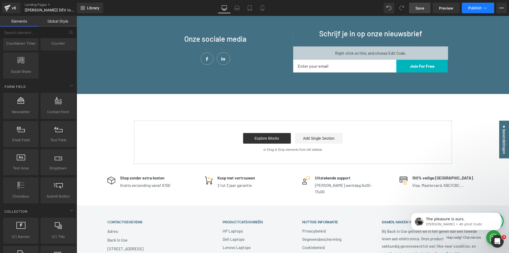
click at [479, 4] on button "Publish" at bounding box center [478, 8] width 32 height 11
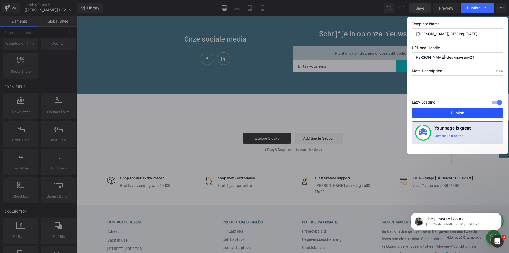
click at [459, 112] on button "Publish" at bounding box center [458, 112] width 92 height 11
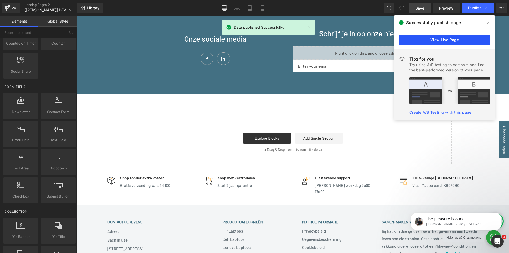
click at [452, 40] on link "View Live Page" at bounding box center [445, 39] width 92 height 11
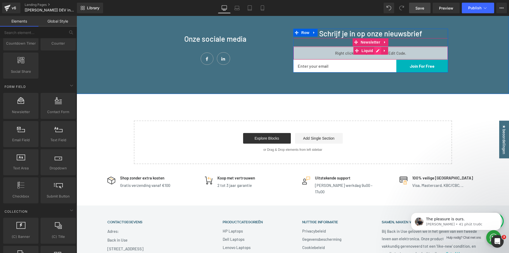
click at [376, 50] on div "Liquid" at bounding box center [370, 52] width 155 height 13
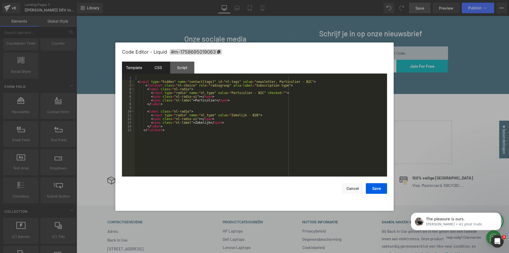
click at [161, 67] on div "CSS" at bounding box center [158, 68] width 24 height 12
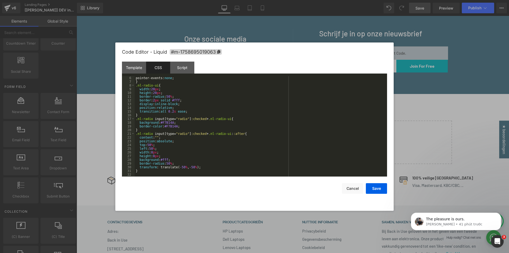
scroll to position [0, 0]
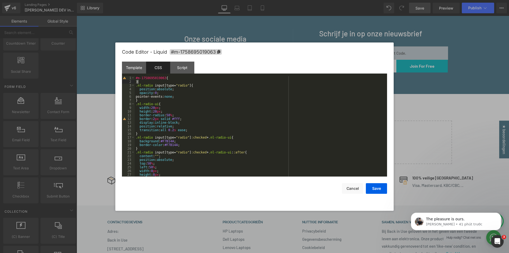
click at [146, 81] on div "#m-1758695019063 { } .nl-radio input [ type = " radio " ] { position : absolute…" at bounding box center [260, 130] width 250 height 108
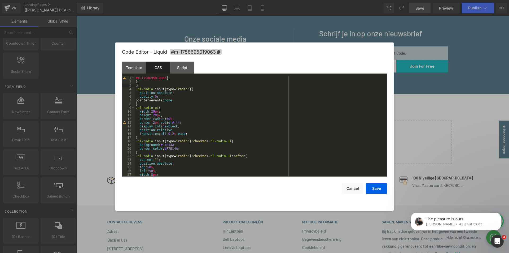
paste textarea
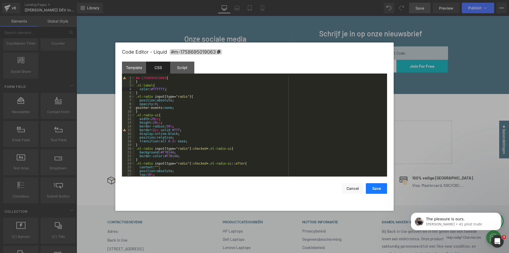
click at [376, 191] on button "Save" at bounding box center [376, 188] width 21 height 11
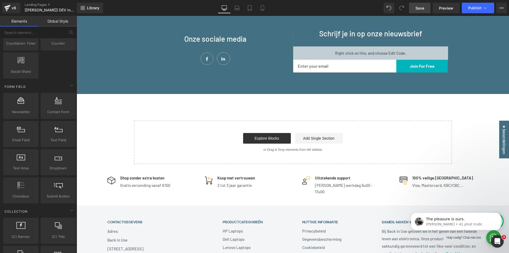
click at [416, 6] on span "Save" at bounding box center [420, 8] width 9 height 6
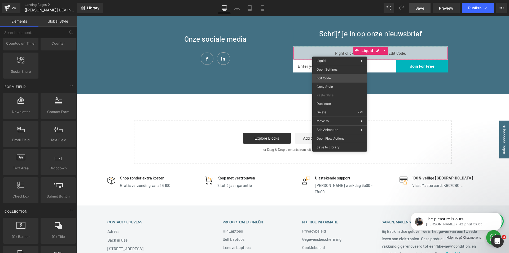
click at [333, 0] on div "Checkbox You are previewing how the will restyle your page. You can not edit El…" at bounding box center [254, 0] width 509 height 0
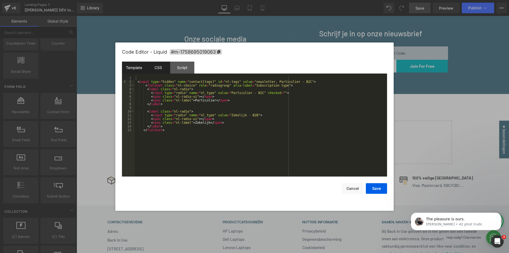
click at [159, 67] on div "CSS" at bounding box center [158, 68] width 24 height 12
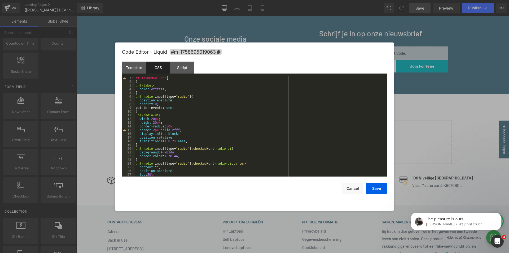
scroll to position [16, 0]
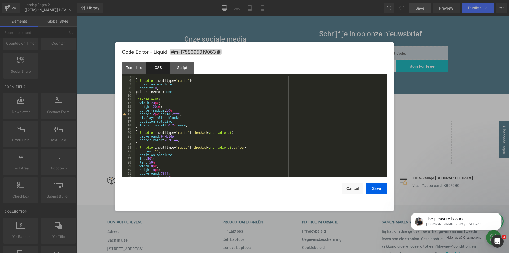
click at [154, 113] on div "} .nl-radio input [ type = " radio " ] { position : absolute ; opacity : 0 ; po…" at bounding box center [260, 129] width 250 height 108
click at [162, 112] on div "} .nl-radio input [ type = " radio " ] { position : absolute ; opacity : 0 ; po…" at bounding box center [260, 129] width 250 height 108
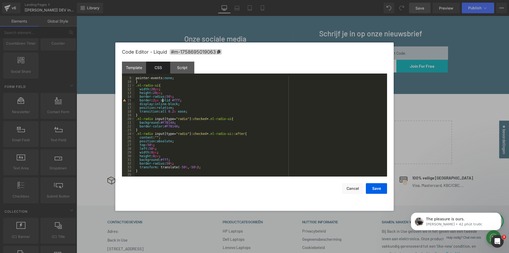
scroll to position [30, 0]
click at [190, 110] on div "pointer-events: none ; } .nl-radio-ui { width : 20 px ; height : 20 px ; border…" at bounding box center [260, 130] width 250 height 108
click at [176, 99] on div "pointer-events: none ; } .nl-radio-ui { width : 20 px ; height : 20 px ; border…" at bounding box center [260, 130] width 250 height 108
click at [189, 99] on div "pointer-events: none ; } .nl-radio-ui { width : 20 px ; height : 20 px ; border…" at bounding box center [260, 130] width 250 height 108
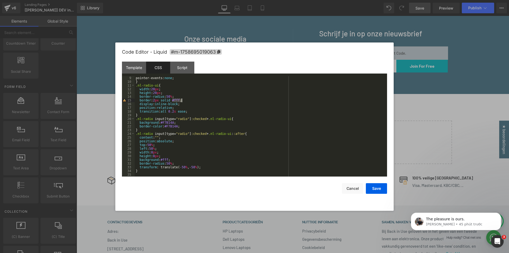
drag, startPoint x: 173, startPoint y: 100, endPoint x: 182, endPoint y: 100, distance: 8.8
click at [182, 100] on div "pointer-events: none ; } .nl-radio-ui { width : 20 px ; height : 20 px ; border…" at bounding box center [260, 130] width 250 height 108
click at [172, 125] on div "pointer-events: none ; } .nl-radio-ui { width : 20 px ; height : 20 px ; border…" at bounding box center [260, 130] width 250 height 108
drag, startPoint x: 172, startPoint y: 125, endPoint x: 168, endPoint y: 127, distance: 4.2
click at [172, 126] on div "pointer-events: none ; } .nl-radio-ui { width : 20 px ; height : 20 px ; border…" at bounding box center [260, 130] width 250 height 108
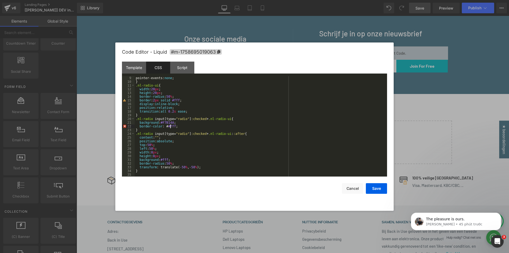
click at [170, 126] on div "pointer-events: none ; } .nl-radio-ui { width : 20 px ; height : 20 px ; border…" at bounding box center [260, 130] width 250 height 108
click at [167, 121] on div "pointer-events: none ; } .nl-radio-ui { width : 20 px ; height : 20 px ; border…" at bounding box center [260, 130] width 250 height 108
click at [167, 159] on div "pointer-events: none ; } .nl-radio-ui { width : 20 px ; height : 20 px ; border…" at bounding box center [260, 130] width 250 height 108
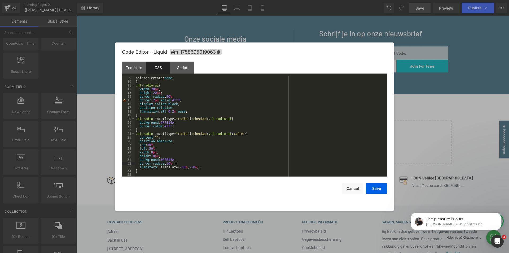
drag, startPoint x: 257, startPoint y: 162, endPoint x: 329, endPoint y: 175, distance: 72.9
click at [258, 162] on div "pointer-events: none ; } .nl-radio-ui { width : 20 px ; height : 20 px ; border…" at bounding box center [260, 130] width 250 height 108
click at [379, 186] on button "Save" at bounding box center [376, 188] width 21 height 11
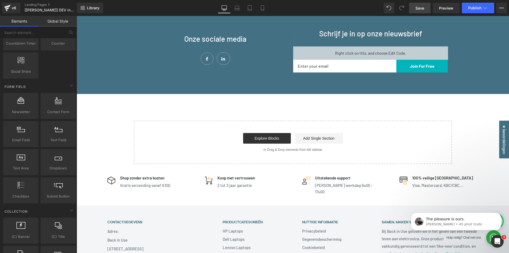
click at [416, 9] on span "Save" at bounding box center [420, 8] width 9 height 6
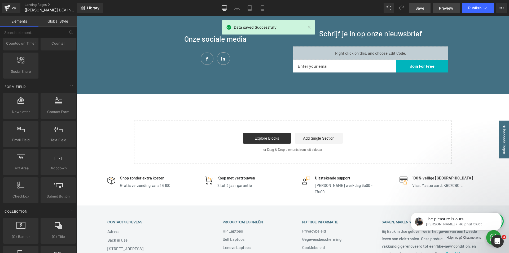
click at [444, 9] on span "Preview" at bounding box center [446, 8] width 14 height 6
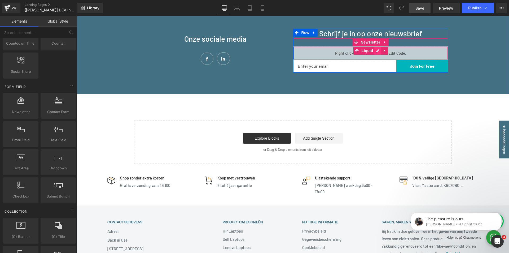
click at [374, 52] on div "Liquid" at bounding box center [370, 52] width 155 height 13
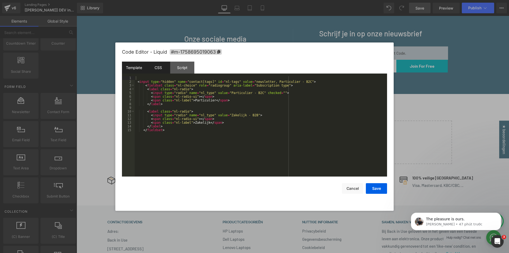
click at [157, 70] on div "CSS" at bounding box center [158, 68] width 24 height 12
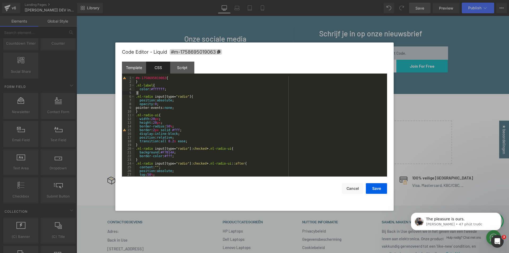
click at [139, 91] on div "#m-1758695019063 { } .nl-label { color : #ffffff ; } .nl-radio input [ type = "…" at bounding box center [260, 130] width 250 height 108
click at [140, 84] on div "#m-1758695019063 { } .nl-label { color : #ffffff ; } .nl-radio input [ type = "…" at bounding box center [260, 130] width 250 height 108
click at [140, 81] on div "#m-1758695019063 { } .nl-label { color : #ffffff ; } .nl-radio input [ type = "…" at bounding box center [260, 130] width 250 height 108
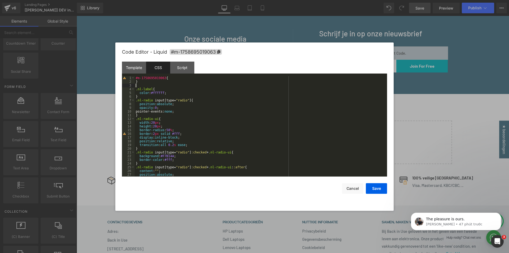
paste textarea
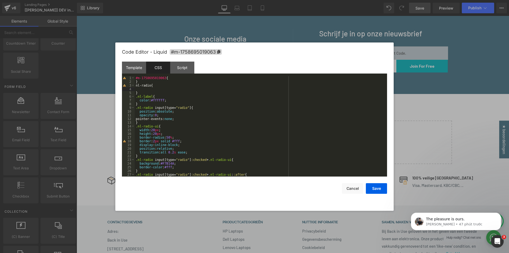
click at [136, 85] on div "#m-1758695019063 { } nl-radio { } .nl-label { color : #ffffff ; } .nl-radio inp…" at bounding box center [260, 130] width 250 height 108
click at [141, 88] on div "#m-1758695019063 { } .nl-radio { } .nl-label { color : #ffffff ; } .nl-radio in…" at bounding box center [260, 130] width 250 height 108
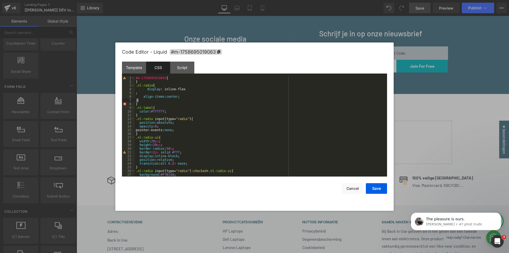
click at [147, 89] on div "#m-1758695019063 { } .nl-radio { display : inline-flex ; align-items : center ;…" at bounding box center [260, 130] width 250 height 108
click at [136, 93] on div "#m-1758695019063 { } .nl-radio { display : inline-flex ; align-items : center ;…" at bounding box center [260, 130] width 250 height 108
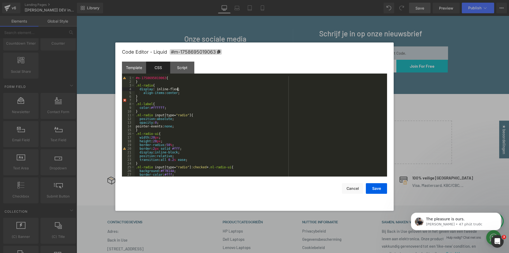
click at [144, 92] on div "#m-1758695019063 { } .nl-radio { display : inline-flex; align-items : center ; …" at bounding box center [260, 130] width 250 height 108
click at [160, 97] on div "#m-1758695019063 { } .nl-radio { display : inline-flex; align-items : center ; …" at bounding box center [260, 130] width 250 height 108
click at [139, 100] on div "#m-1758695019063 { } .nl-radio { display : inline-flex; align-items : center ; …" at bounding box center [260, 130] width 250 height 108
click at [197, 103] on div "#m-1758695019063 { } .nl-radio { display : inline-flex; align-items : center ; …" at bounding box center [260, 130] width 250 height 108
click at [169, 89] on div "#m-1758695019063 { } .nl-radio { display : inline-flex; align-items : center ; …" at bounding box center [260, 130] width 250 height 108
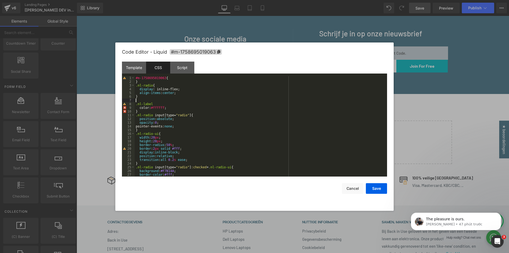
click at [141, 101] on div "#m-1758695019063 { } .nl-radio { display : inline-flex; align-items : center ; …" at bounding box center [260, 130] width 250 height 108
click at [160, 85] on div "#m-1758695019063 { } .nl-radio { display : inline-flex; align-items : center ; …" at bounding box center [260, 130] width 250 height 108
click at [191, 108] on div "#m-1758695019063 { } .nl-radio { display : inline-flex; align-items : center ; …" at bounding box center [260, 130] width 250 height 108
drag, startPoint x: 162, startPoint y: 107, endPoint x: 191, endPoint y: 111, distance: 29.7
click at [162, 107] on div "#m-1758695019063 { } .nl-radio { display : inline-flex; align-items : center ; …" at bounding box center [260, 130] width 250 height 108
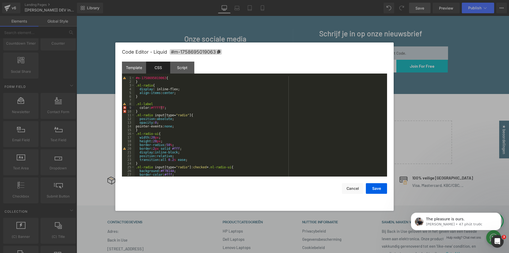
click at [145, 107] on div "#m-1758695019063 { } .nl-radio { display : inline-flex; align-items : center ; …" at bounding box center [260, 130] width 250 height 108
click at [152, 107] on div "#m-1758695019063 { } .nl-radio { display : inline-flex; align-items : center ; …" at bounding box center [260, 130] width 250 height 108
click at [161, 103] on div "#m-1758695019063 { } .nl-radio { display : inline-flex; align-items : center ; …" at bounding box center [260, 130] width 250 height 108
click at [168, 95] on div "#m-1758695019063 { } .nl-radio { display : inline-flex; align-items : center ; …" at bounding box center [260, 130] width 250 height 108
click at [377, 188] on button "Save" at bounding box center [376, 188] width 21 height 11
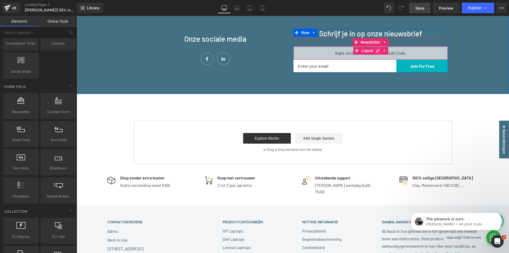
click at [375, 50] on div "Liquid" at bounding box center [370, 52] width 155 height 13
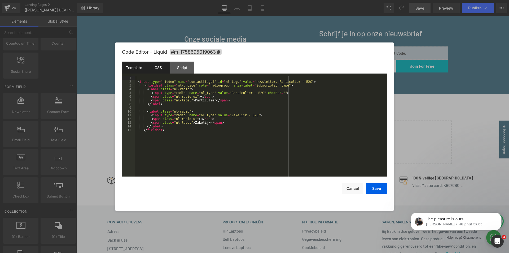
click at [155, 67] on div "CSS" at bounding box center [158, 68] width 24 height 12
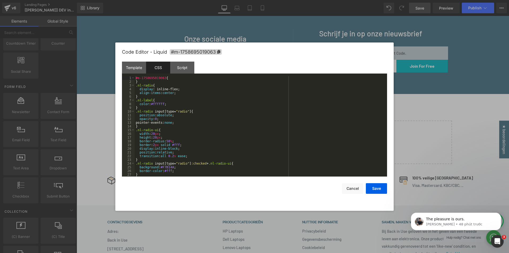
click at [185, 92] on div "#m-1758695019063 { } .nl-radio { display : inline-flex; align-items : center ; …" at bounding box center [260, 130] width 250 height 108
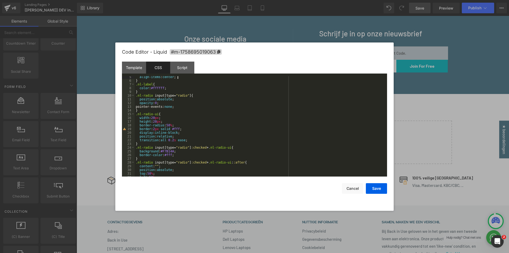
scroll to position [16, 0]
click at [196, 140] on div "align-items : center ; } .nl-label { color : #ffffff ; } .nl-radio input [ type…" at bounding box center [260, 129] width 250 height 108
click at [144, 142] on div "align-items : center ; } .nl-label { color : #ffffff ; } .nl-radio input [ type…" at bounding box center [260, 129] width 250 height 108
click at [146, 143] on div "align-items : center ; } .nl-label { color : #ffffff ; } .nl-radio input [ type…" at bounding box center [260, 129] width 250 height 108
click at [146, 144] on div "align-items : center ; } .nl-label { color : #ffffff ; } .nl-radio input [ type…" at bounding box center [260, 129] width 250 height 108
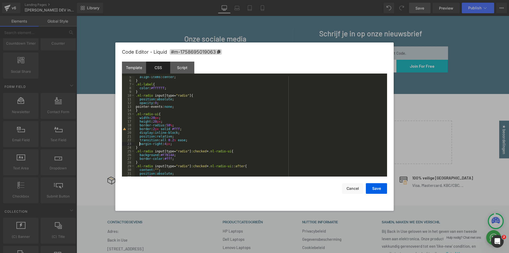
click at [198, 126] on div "align-items : center ; } .nl-label { color : #ffffff ; } .nl-radio input [ type…" at bounding box center [260, 129] width 250 height 108
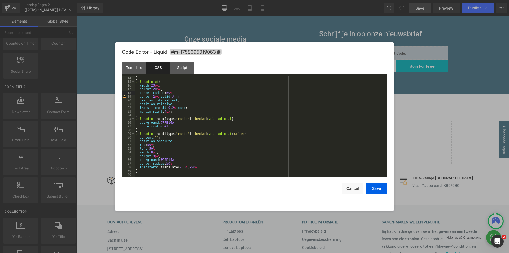
scroll to position [32, 0]
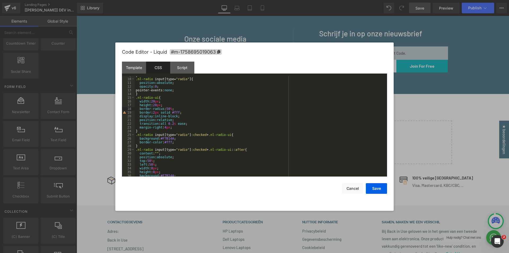
click at [156, 101] on div "} .nl-radio input [ type = " radio " ] { position : absolute ; opacity : 0 ; po…" at bounding box center [260, 127] width 250 height 108
click at [159, 105] on div "} .nl-radio input [ type = " radio " ] { position : absolute ; opacity : 0 ; po…" at bounding box center [260, 127] width 250 height 108
click at [229, 106] on div "} .nl-radio input [ type = " radio " ] { position : absolute ; opacity : 0 ; po…" at bounding box center [260, 127] width 250 height 108
click at [376, 188] on button "Save" at bounding box center [376, 188] width 21 height 11
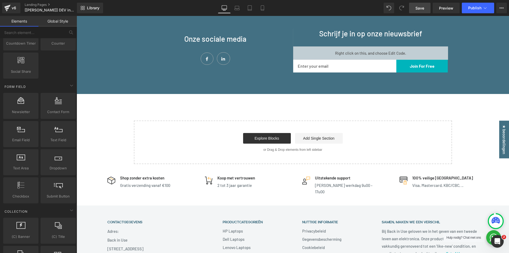
click at [419, 11] on link "Save" at bounding box center [419, 8] width 21 height 11
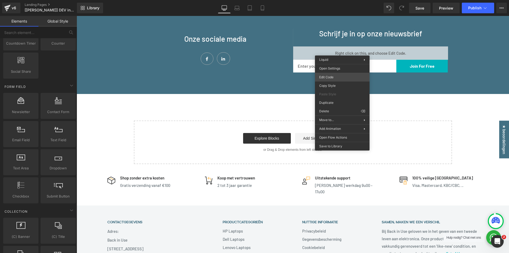
click at [332, 0] on div "Checkbox You are previewing how the will restyle your page. You can not edit El…" at bounding box center [254, 0] width 509 height 0
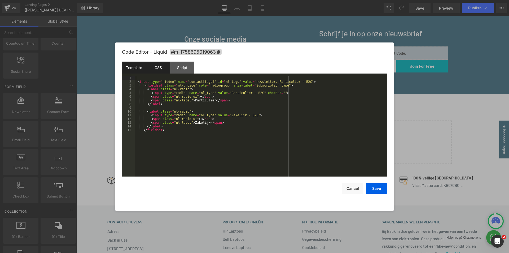
click at [154, 66] on div "CSS" at bounding box center [158, 68] width 24 height 12
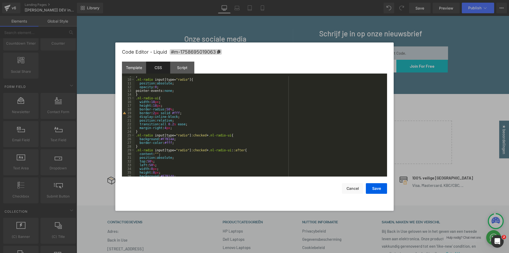
scroll to position [0, 0]
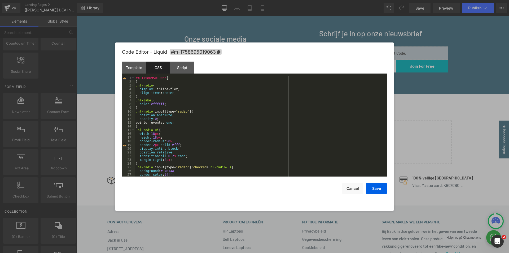
click at [139, 81] on div "#m-1758695019063 { } .nl-radio { display : inline-flex; align-items : center ; …" at bounding box center [260, 130] width 250 height 108
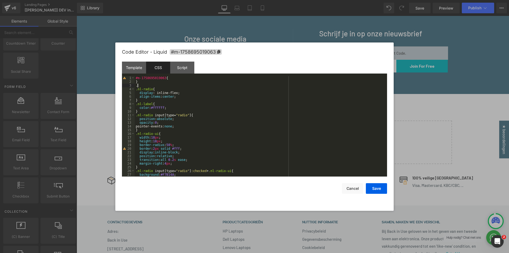
paste textarea
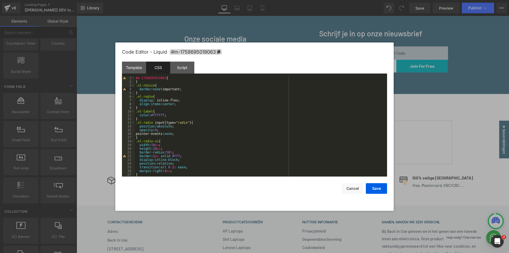
click at [189, 89] on div "#m-1758695019063 { } .nl-choice { border : none !important; } .nl-radio { displ…" at bounding box center [260, 130] width 250 height 108
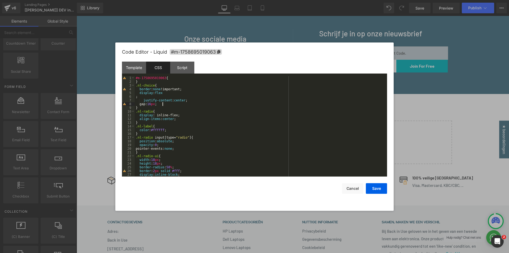
click at [134, 96] on div "6" at bounding box center [128, 97] width 13 height 4
click at [135, 96] on div "#m-1758695019063 { } .nl-choice { border : none !important; display : flex ; ju…" at bounding box center [260, 130] width 250 height 108
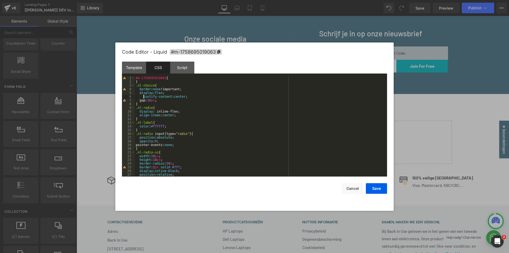
click at [144, 95] on div "#m-1758695019063 { } .nl-choice { border : none !important; display : flex ; ju…" at bounding box center [260, 130] width 250 height 108
click at [143, 100] on div "#m-1758695019063 { } .nl-choice { border : none !important; display : flex ; ju…" at bounding box center [260, 130] width 250 height 108
click at [192, 106] on div "#m-1758695019063 { } .nl-choice { border : none !important; display : flex ; ju…" at bounding box center [260, 130] width 250 height 108
drag, startPoint x: 381, startPoint y: 189, endPoint x: 315, endPoint y: 145, distance: 79.6
click at [381, 189] on button "Save" at bounding box center [376, 188] width 21 height 11
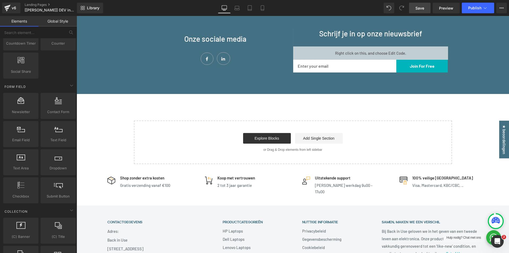
click at [423, 6] on span "Save" at bounding box center [420, 8] width 9 height 6
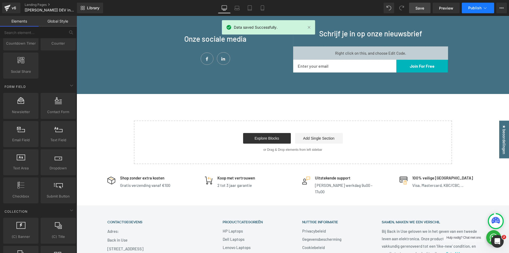
click at [472, 10] on button "Publish" at bounding box center [478, 8] width 32 height 11
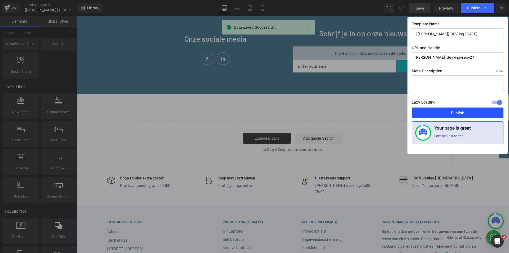
click at [467, 114] on button "Publish" at bounding box center [458, 112] width 92 height 11
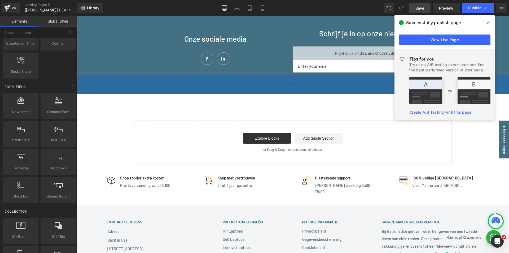
drag, startPoint x: 506, startPoint y: 16, endPoint x: 237, endPoint y: 77, distance: 276.2
click at [237, 77] on div "71px" at bounding box center [293, 84] width 433 height 19
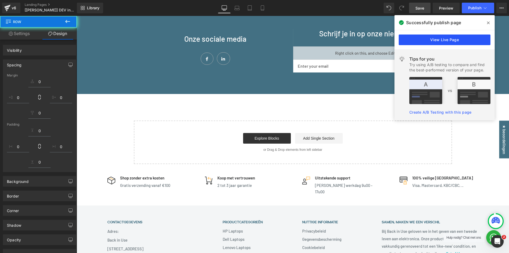
click at [444, 41] on link "View Live Page" at bounding box center [445, 39] width 92 height 11
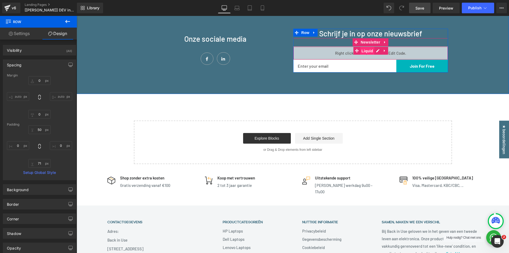
click at [366, 51] on span "Liquid" at bounding box center [368, 51] width 14 height 8
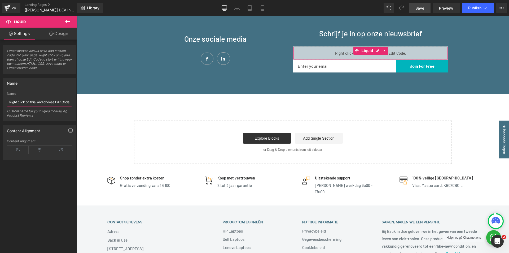
click at [47, 102] on input "Right click on this, and choose Edit Code." at bounding box center [39, 102] width 65 height 9
type input "Custom radio tag"
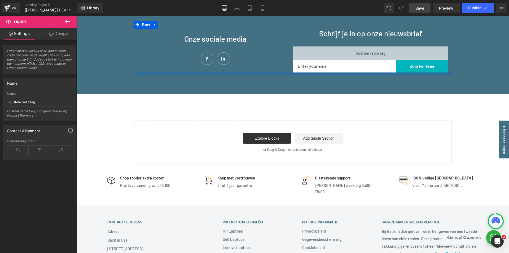
click at [209, 73] on div at bounding box center [293, 73] width 318 height 3
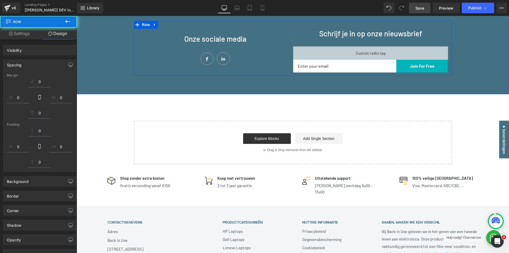
click at [369, 56] on div "Liquid" at bounding box center [370, 52] width 155 height 13
click at [476, 10] on span "Publish" at bounding box center [474, 8] width 13 height 4
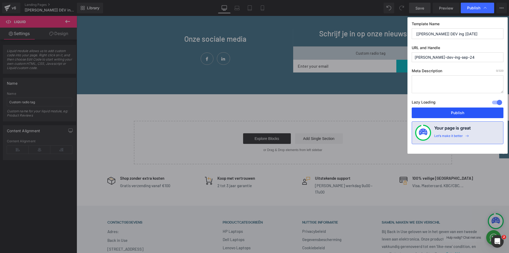
click at [456, 114] on button "Publish" at bounding box center [458, 112] width 92 height 11
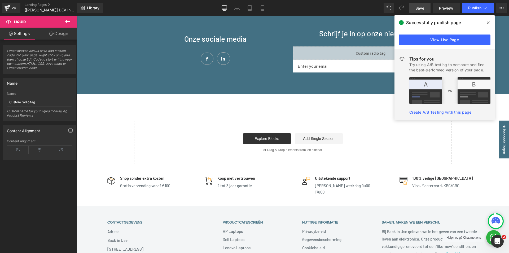
click at [489, 23] on icon at bounding box center [488, 22] width 3 height 3
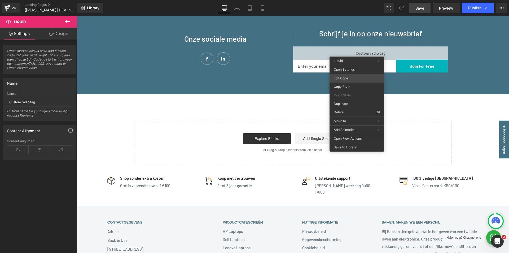
click at [349, 0] on div "Liquid You are previewing how the will restyle your page. You can not edit Elem…" at bounding box center [254, 0] width 509 height 0
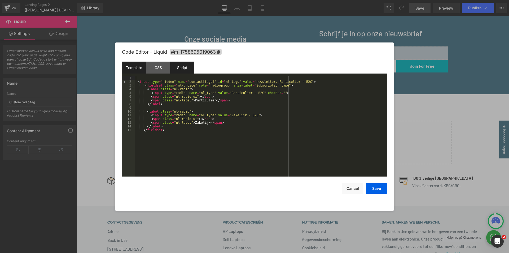
click at [186, 64] on div "Script" at bounding box center [182, 68] width 24 height 12
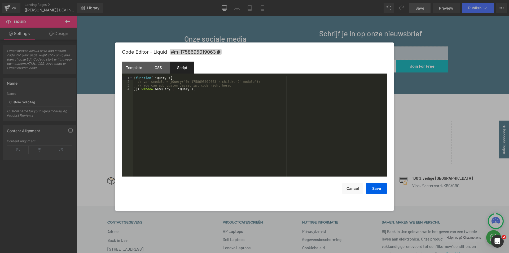
click at [232, 85] on div "( function ( jQuery ) { // var $module = jQuery('#m-1758695019063').children('.…" at bounding box center [260, 130] width 254 height 108
click at [137, 93] on div "( function ( jQuery ) { // var $module = jQuery('#m-1758695019063').children('.…" at bounding box center [260, 130] width 254 height 108
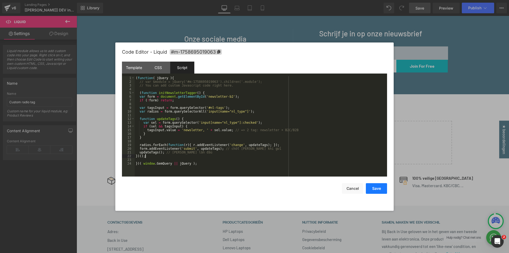
click at [379, 190] on button "Save" at bounding box center [376, 188] width 21 height 11
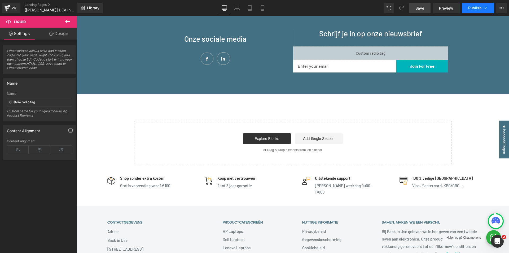
click at [471, 10] on button "Publish" at bounding box center [478, 8] width 32 height 11
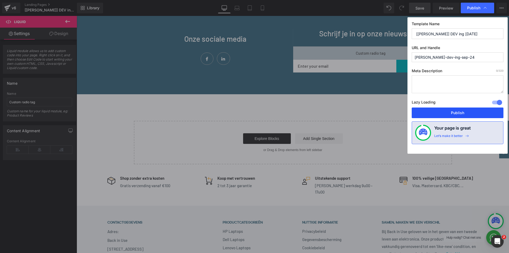
click at [452, 112] on button "Publish" at bounding box center [458, 112] width 92 height 11
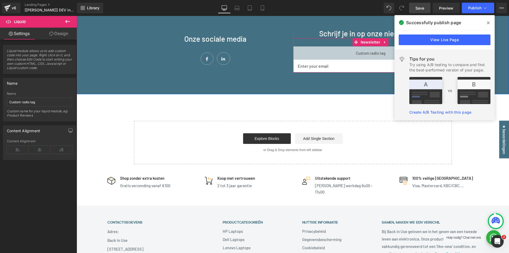
click at [335, 57] on div "Liquid" at bounding box center [370, 52] width 155 height 13
click at [376, 51] on div "Liquid" at bounding box center [370, 52] width 155 height 13
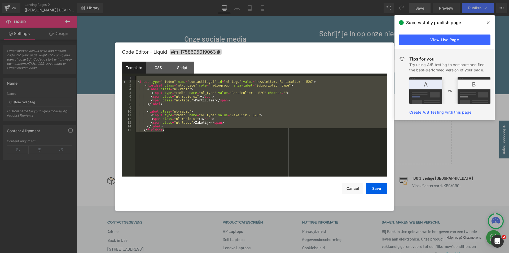
drag, startPoint x: 173, startPoint y: 131, endPoint x: 93, endPoint y: 79, distance: 95.4
click at [93, 79] on body "Liquid You are previewing how the will restyle your page. You can not edit Elem…" at bounding box center [254, 126] width 509 height 253
click at [154, 70] on div "CSS" at bounding box center [158, 68] width 24 height 12
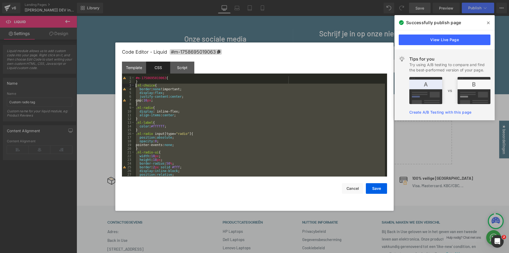
drag, startPoint x: 140, startPoint y: 171, endPoint x: 112, endPoint y: 84, distance: 91.5
click at [112, 84] on body "Liquid You are previewing how the will restyle your page. You can not edit Elem…" at bounding box center [254, 126] width 509 height 253
click at [487, 20] on span at bounding box center [488, 23] width 8 height 8
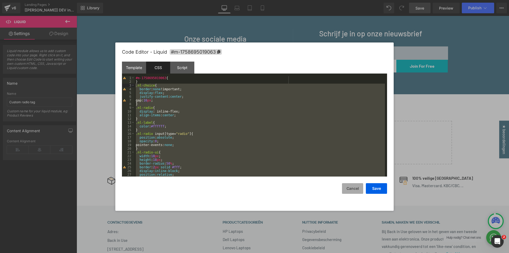
click at [350, 191] on button "Cancel" at bounding box center [352, 188] width 21 height 11
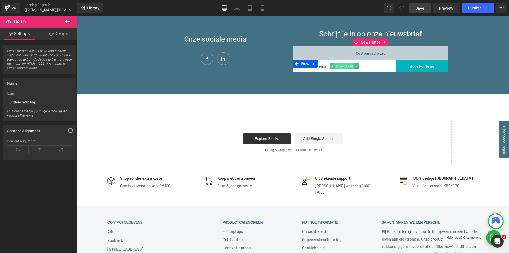
click at [337, 67] on span "Email Field" at bounding box center [345, 66] width 19 height 6
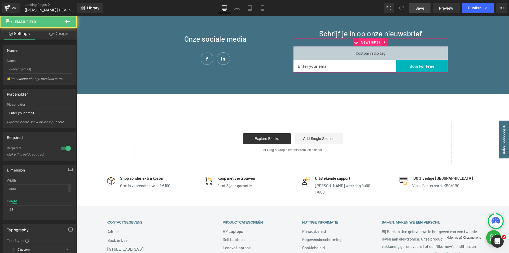
click at [364, 38] on span "Newsletter" at bounding box center [371, 42] width 22 height 8
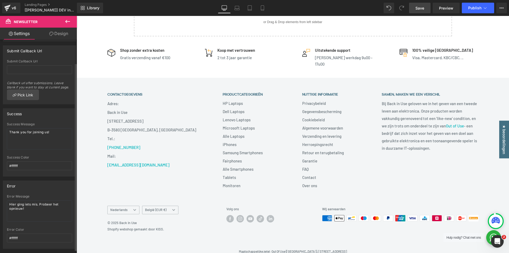
scroll to position [30, 0]
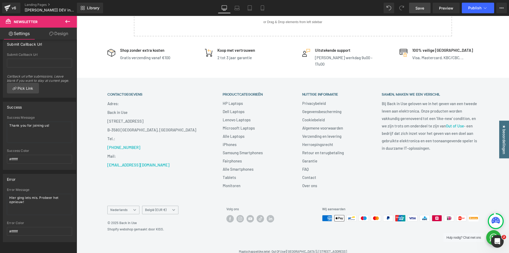
click at [60, 28] on link "Design" at bounding box center [59, 34] width 38 height 12
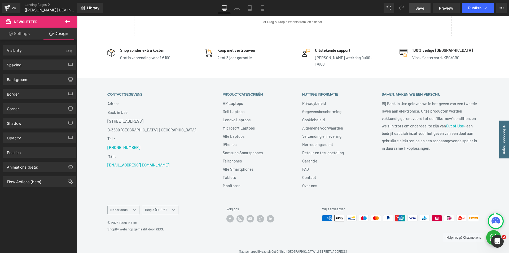
click at [21, 36] on link "Settings" at bounding box center [19, 34] width 38 height 12
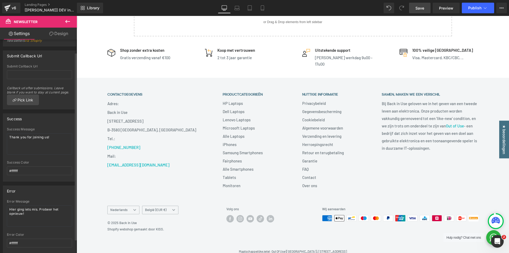
scroll to position [0, 0]
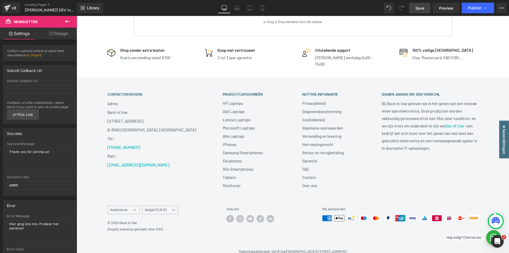
click at [59, 38] on link "Design" at bounding box center [59, 34] width 38 height 12
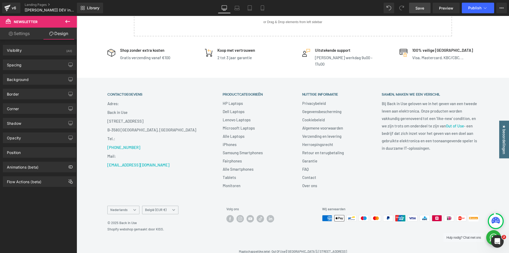
click at [19, 32] on link "Settings" at bounding box center [19, 34] width 38 height 12
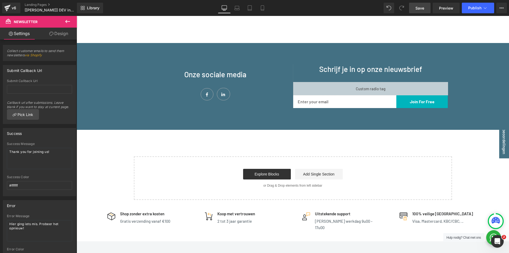
scroll to position [505, 0]
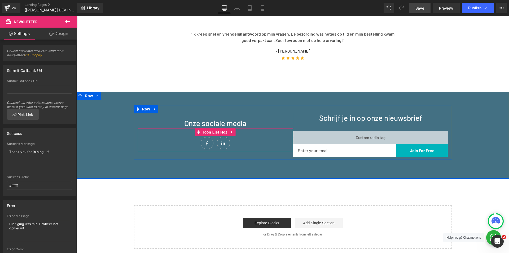
click at [285, 134] on div "Icon Icon Icon List Hoz" at bounding box center [215, 139] width 155 height 23
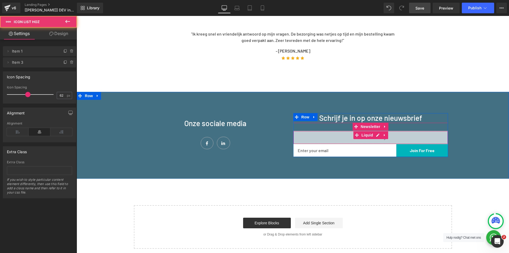
click at [317, 136] on div "Liquid" at bounding box center [370, 137] width 155 height 13
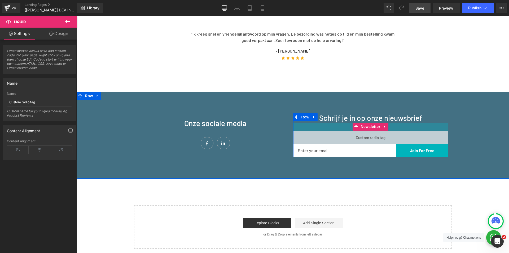
click at [319, 126] on div "31px" at bounding box center [370, 127] width 155 height 8
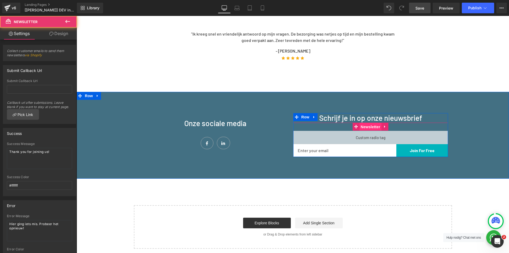
click at [371, 127] on span "Newsletter" at bounding box center [371, 127] width 22 height 8
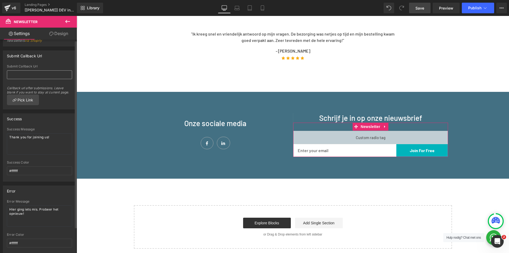
scroll to position [0, 0]
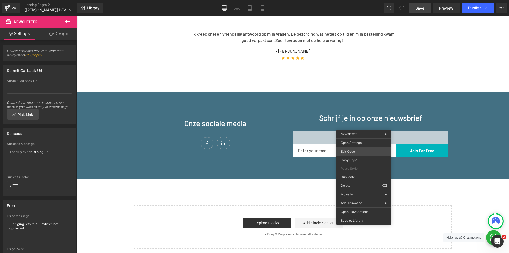
click at [359, 0] on div "Newsletter You are previewing how the will restyle your page. You can not edit …" at bounding box center [254, 0] width 509 height 0
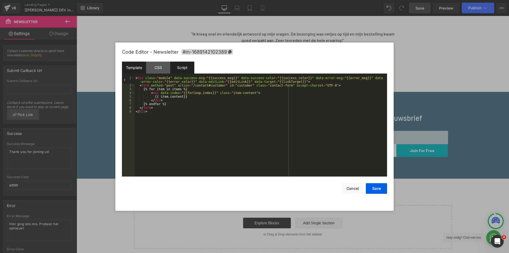
click at [184, 67] on div "Script" at bounding box center [182, 68] width 24 height 12
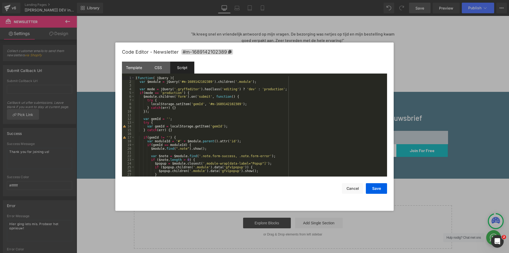
click at [237, 106] on div "( function ( jQuery ) { var $module = jQuery ( '#m-1689142102389' ) . children …" at bounding box center [260, 130] width 250 height 108
click at [210, 86] on div "( function ( jQuery ) { var $module = jQuery ( '#m-1689142102389' ) . children …" at bounding box center [260, 130] width 250 height 108
click at [343, 190] on button "Cancel" at bounding box center [352, 188] width 21 height 11
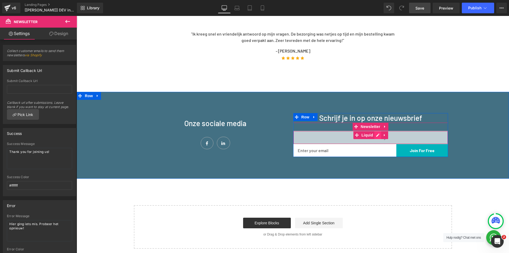
click at [377, 135] on div "Liquid" at bounding box center [370, 137] width 155 height 13
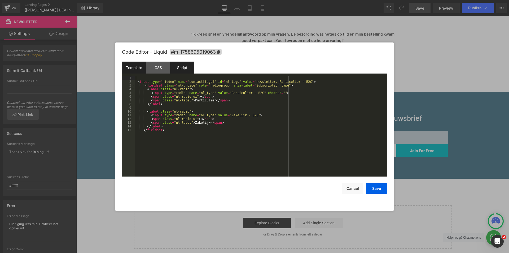
click at [188, 66] on div "Script" at bounding box center [182, 68] width 24 height 12
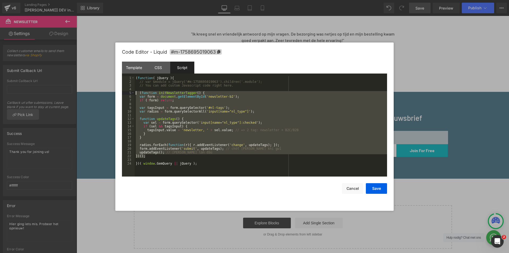
drag, startPoint x: 151, startPoint y: 157, endPoint x: 95, endPoint y: 92, distance: 86.0
click at [95, 92] on body "Newsletter You are previewing how the will restyle your page. You can not edit …" at bounding box center [254, 126] width 509 height 253
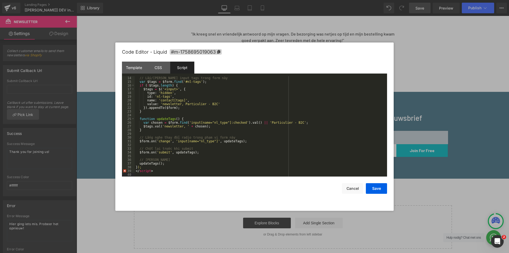
scroll to position [56, 0]
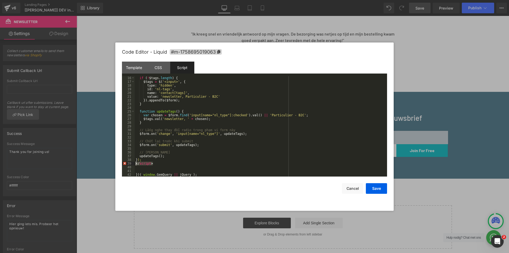
drag, startPoint x: 160, startPoint y: 163, endPoint x: 132, endPoint y: 163, distance: 27.6
click at [132, 163] on pre "16 17 18 19 20 21 22 23 24 25 26 27 28 29 30 31 32 33 34 35 36 37 38 39 40 41 4…" at bounding box center [254, 126] width 265 height 100
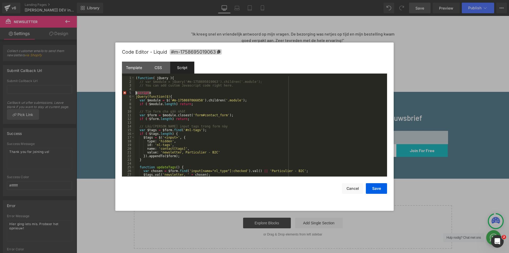
drag, startPoint x: 159, startPoint y: 93, endPoint x: 124, endPoint y: 93, distance: 34.2
click at [124, 93] on pre "1 2 3 4 5 6 7 8 9 10 11 12 13 14 15 16 17 18 19 20 21 22 23 24 25 26 27 28 ( fu…" at bounding box center [254, 126] width 265 height 100
drag, startPoint x: 178, startPoint y: 95, endPoint x: 128, endPoint y: 94, distance: 50.1
click at [128, 94] on pre "1 2 3 4 5 6 7 8 9 10 11 12 13 14 15 16 17 18 19 20 21 22 23 24 25 26 27 28 ( fu…" at bounding box center [254, 126] width 265 height 100
click at [177, 96] on div "( function ( jQuery ) { // var $module = jQuery('#m-1758695019063').children('.…" at bounding box center [260, 126] width 250 height 100
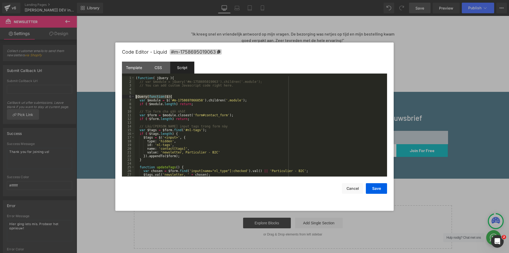
drag, startPoint x: 179, startPoint y: 97, endPoint x: 128, endPoint y: 100, distance: 50.8
click at [130, 97] on pre "1 2 3 4 5 6 7 8 9 10 11 12 13 14 15 16 17 18 19 20 21 22 23 24 25 26 27 28 ( fu…" at bounding box center [254, 126] width 265 height 100
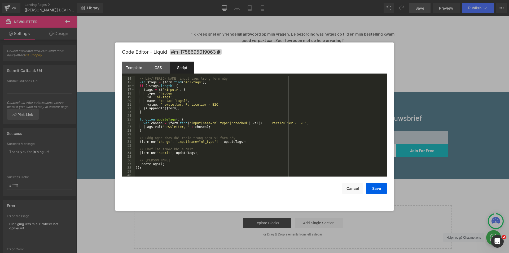
scroll to position [56, 0]
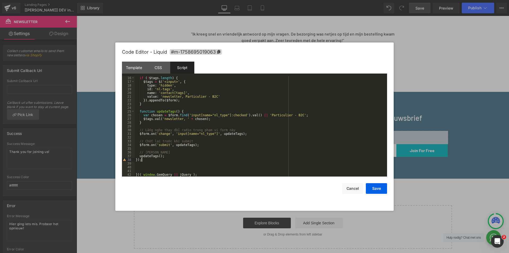
click at [147, 161] on div "if ( ! $tags . length ) { $tags = $ ( '<input>' , { type : 'hidden' , id : 'nl-…" at bounding box center [260, 130] width 250 height 108
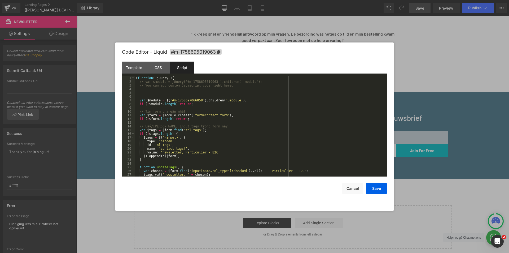
scroll to position [0, 0]
click at [196, 96] on div "( function ( jQuery ) { // var $module = jQuery('#m-1758695019063').children('.…" at bounding box center [260, 130] width 250 height 108
drag, startPoint x: 173, startPoint y: 85, endPoint x: 179, endPoint y: 83, distance: 5.8
click at [174, 85] on div "( function ( jQuery ) { // var $module = jQuery('#m-1758695019063').children('.…" at bounding box center [260, 130] width 250 height 108
click at [180, 81] on div "( function ( jQuery ) { // var $module = jQuery('#m-1758695019063').children('.…" at bounding box center [260, 130] width 250 height 108
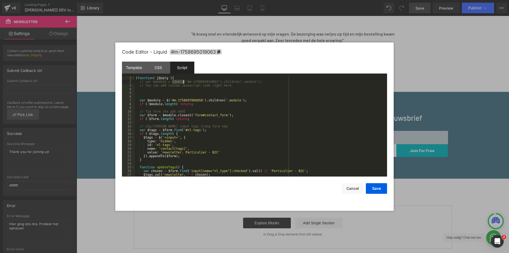
click at [180, 81] on div "( function ( jQuery ) { // var $module = jQuery('#m-1758695019063').children('.…" at bounding box center [260, 130] width 250 height 108
click at [195, 81] on div "( function ( jQuery ) { // var $module = jQuery('#m-1758695019063').children('.…" at bounding box center [260, 130] width 250 height 108
click at [225, 81] on div "( function ( jQuery ) { // var $module = jQuery('#m-1758695019063').children('.…" at bounding box center [260, 130] width 250 height 108
click at [250, 83] on div "( function ( jQuery ) { // var $module = jQuery('#m-1758695019063').children('.…" at bounding box center [260, 130] width 250 height 108
click at [220, 99] on div "( function ( jQuery ) { // var $module = jQuery('#m-1758695019063').children('.…" at bounding box center [260, 130] width 250 height 108
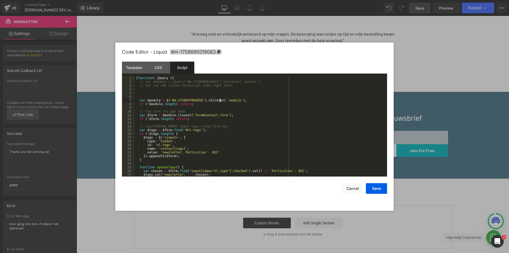
click at [144, 80] on div "( function ( jQuery ) { // var $module = jQuery('#m-1758695019063').children('.…" at bounding box center [260, 130] width 250 height 108
drag, startPoint x: 255, startPoint y: 99, endPoint x: 128, endPoint y: 99, distance: 126.5
click at [128, 99] on pre "1 2 3 4 5 6 7 8 9 10 11 12 13 14 15 16 17 18 19 20 21 22 23 24 25 26 27 28 ( fu…" at bounding box center [254, 126] width 265 height 100
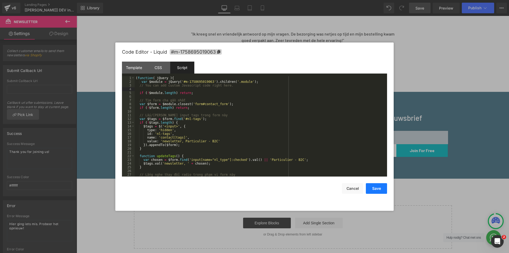
click at [383, 188] on button "Save" at bounding box center [376, 188] width 21 height 11
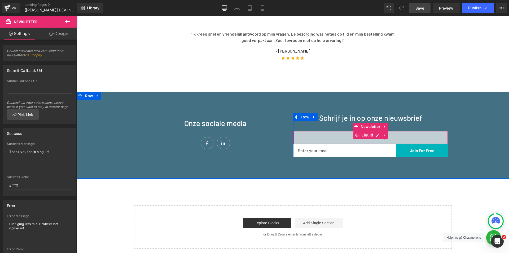
click at [376, 136] on div "Liquid" at bounding box center [370, 137] width 155 height 13
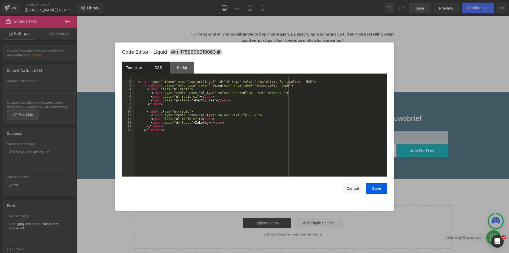
click at [162, 67] on div "CSS" at bounding box center [158, 68] width 24 height 12
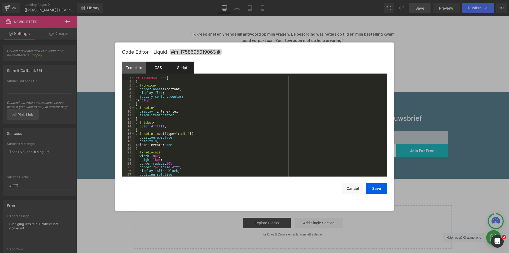
click at [182, 65] on div "Script" at bounding box center [182, 68] width 24 height 12
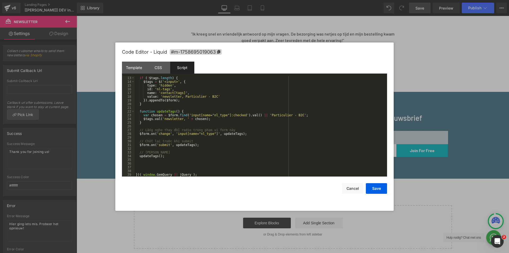
scroll to position [45, 0]
click at [383, 190] on button "Save" at bounding box center [376, 188] width 21 height 11
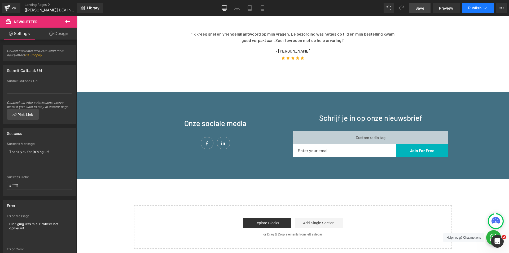
click at [477, 6] on span "Publish" at bounding box center [474, 8] width 13 height 4
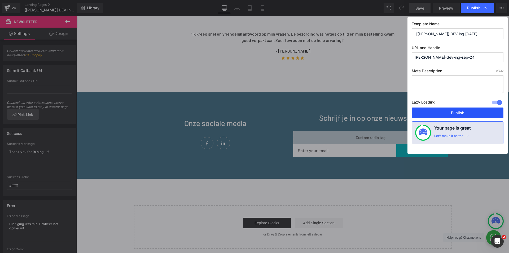
click at [459, 112] on button "Publish" at bounding box center [458, 112] width 92 height 11
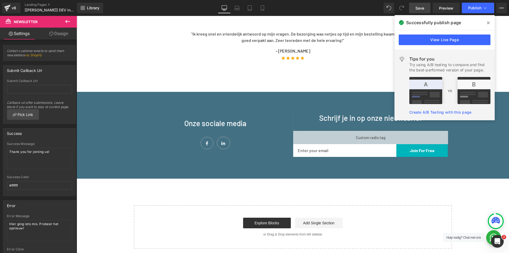
click at [488, 20] on span at bounding box center [488, 23] width 8 height 8
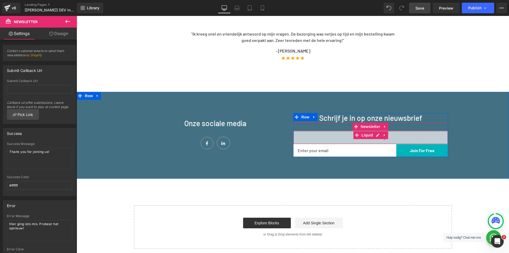
click at [365, 131] on span "Liquid" at bounding box center [368, 135] width 14 height 8
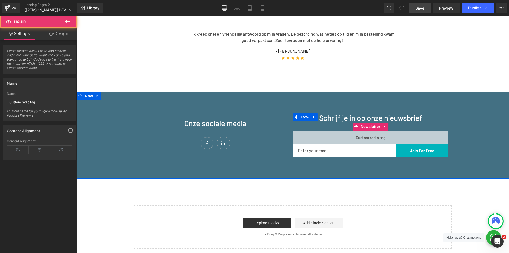
click at [374, 133] on div "Liquid" at bounding box center [370, 137] width 155 height 13
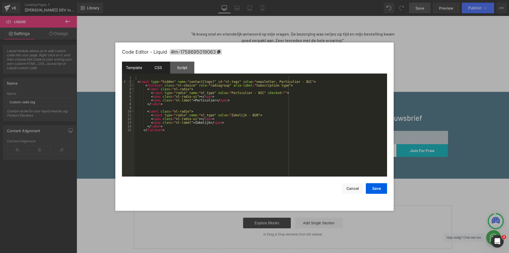
click at [164, 66] on div "CSS" at bounding box center [158, 68] width 24 height 12
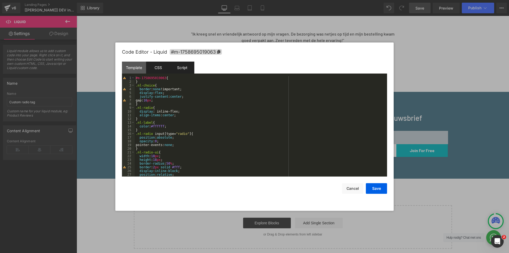
click at [187, 70] on div "Script" at bounding box center [182, 68] width 24 height 12
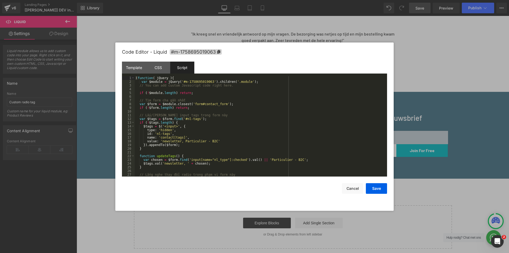
scroll to position [0, 0]
click at [354, 190] on button "Cancel" at bounding box center [352, 188] width 21 height 11
